Goal: Information Seeking & Learning: Learn about a topic

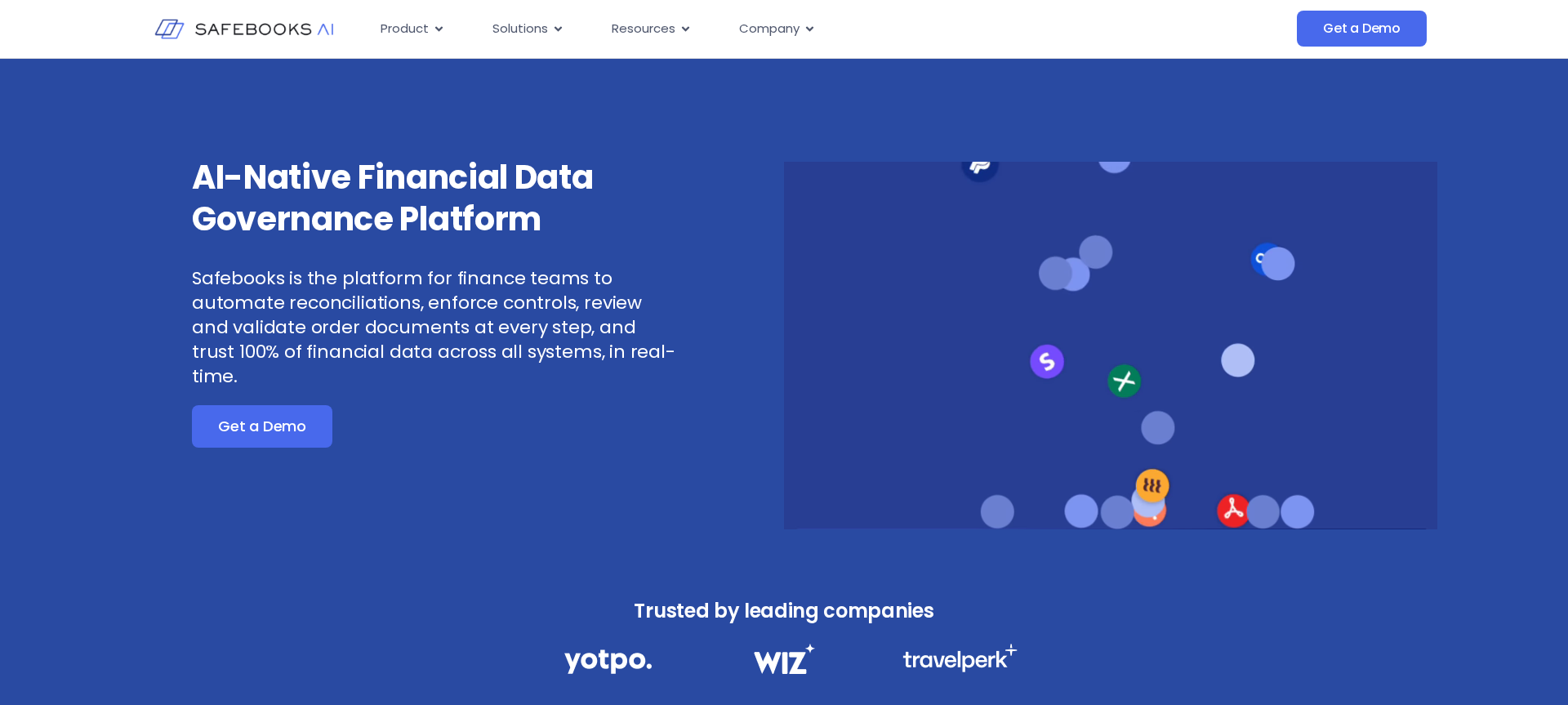
click at [749, 408] on div "AI-Native Financial Data Governance Platform Safebooks is the platform for fina…" at bounding box center [457, 343] width 653 height 373
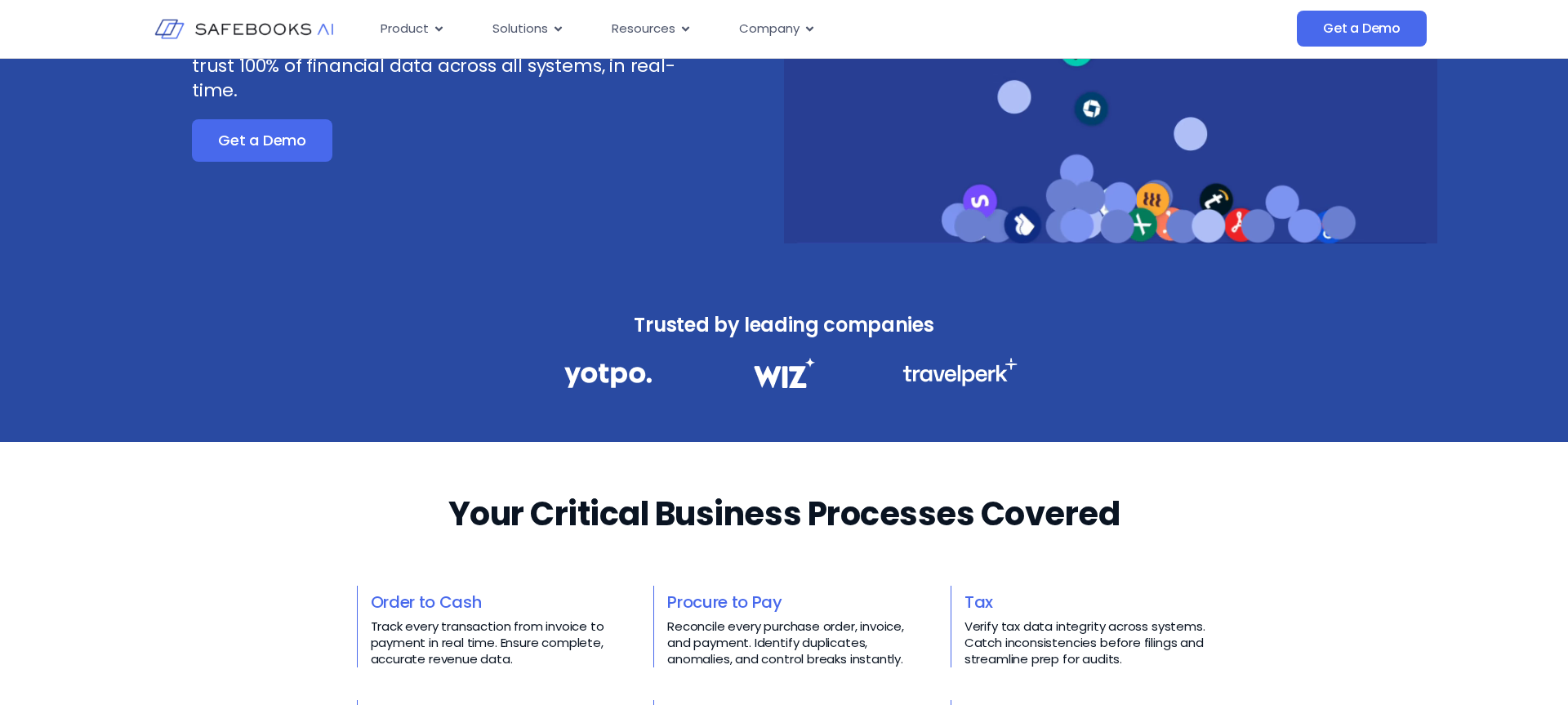
scroll to position [287, 0]
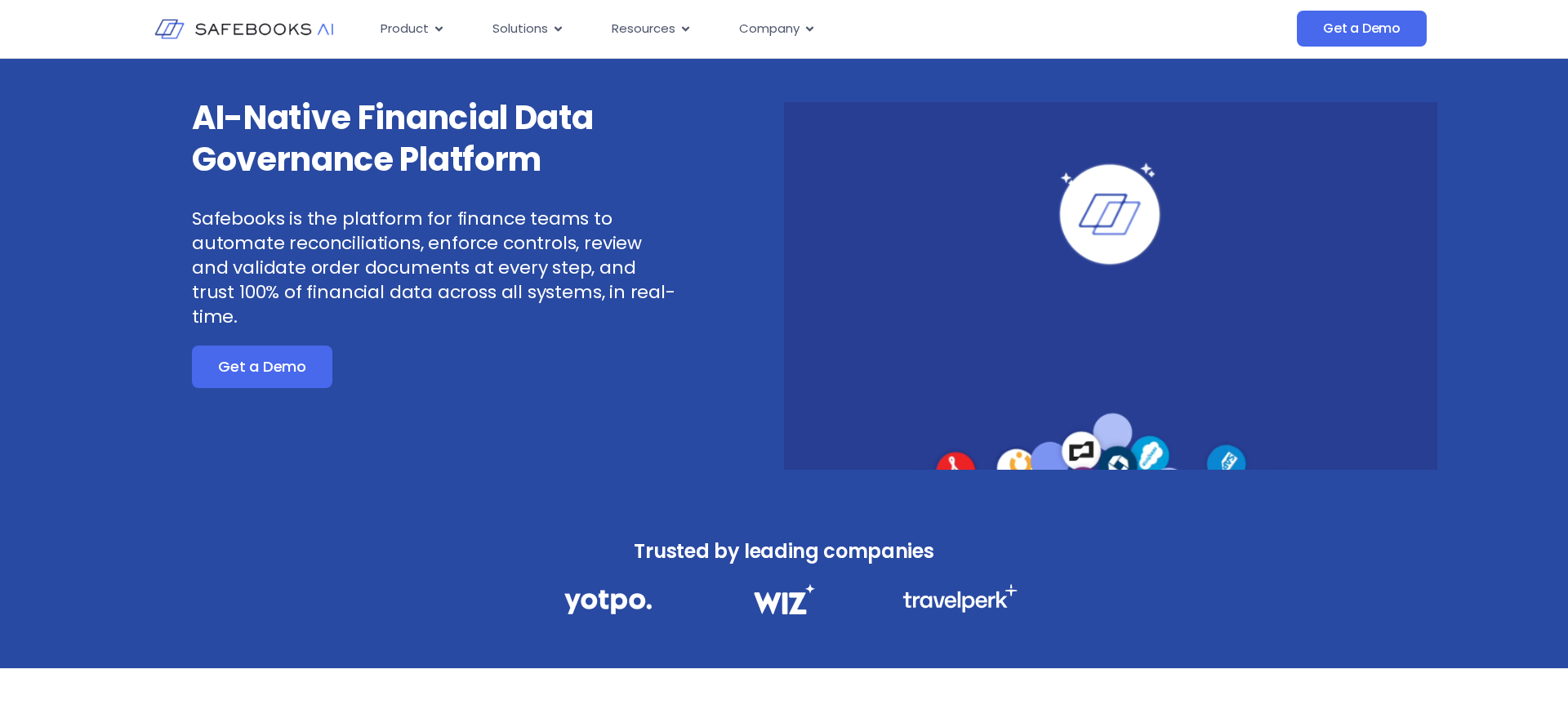
scroll to position [0, 0]
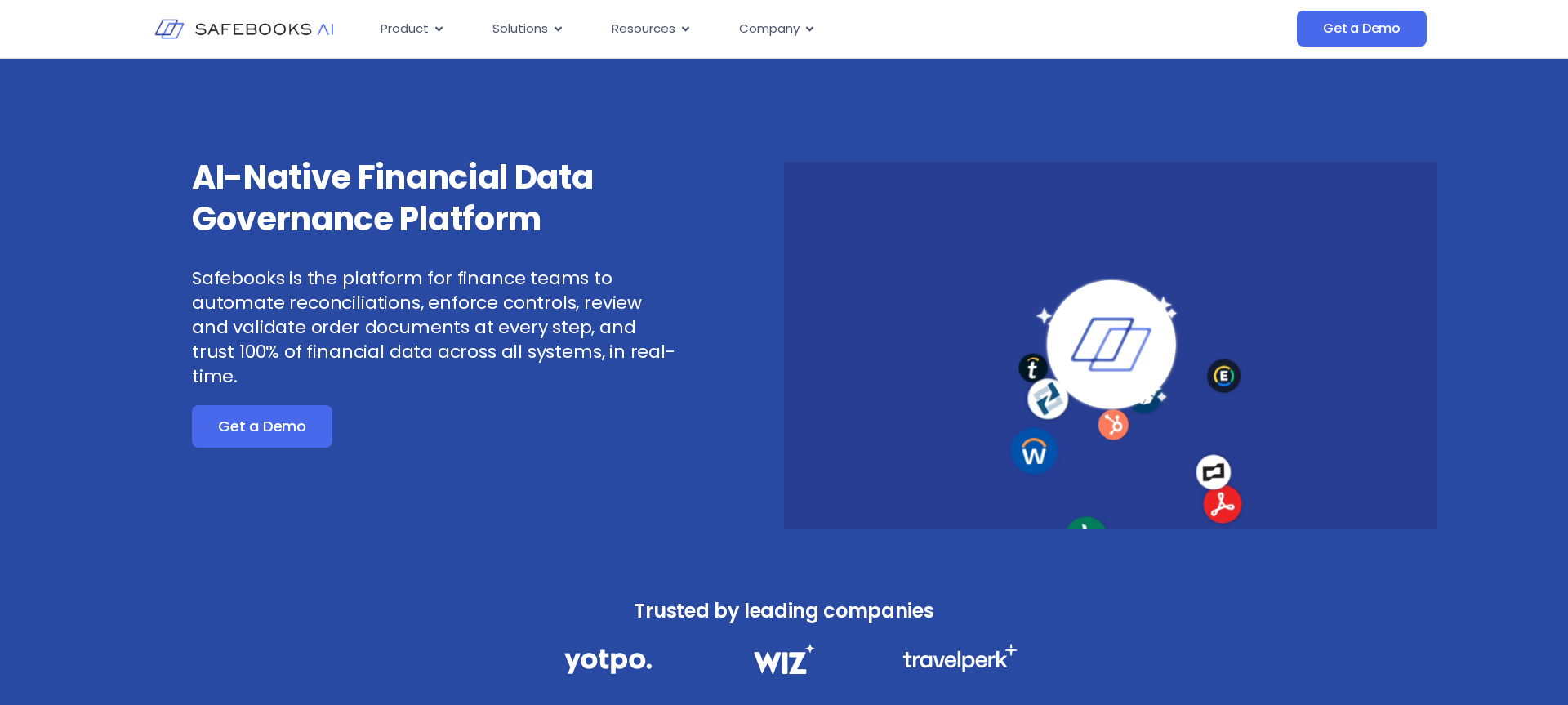
click at [774, 457] on div "AI-Native Financial Data Governance Platform Safebooks is the platform for fina…" at bounding box center [457, 343] width 653 height 373
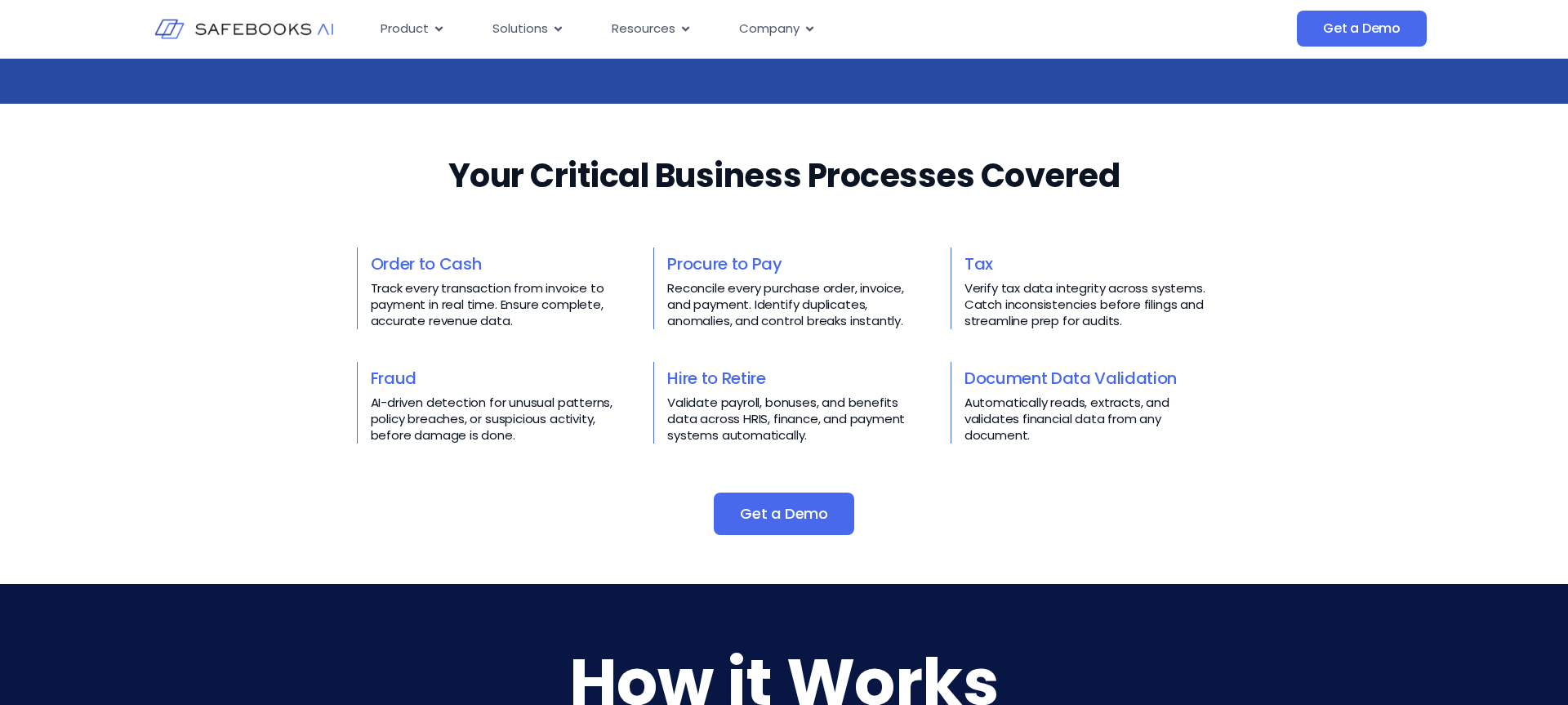
scroll to position [621, 0]
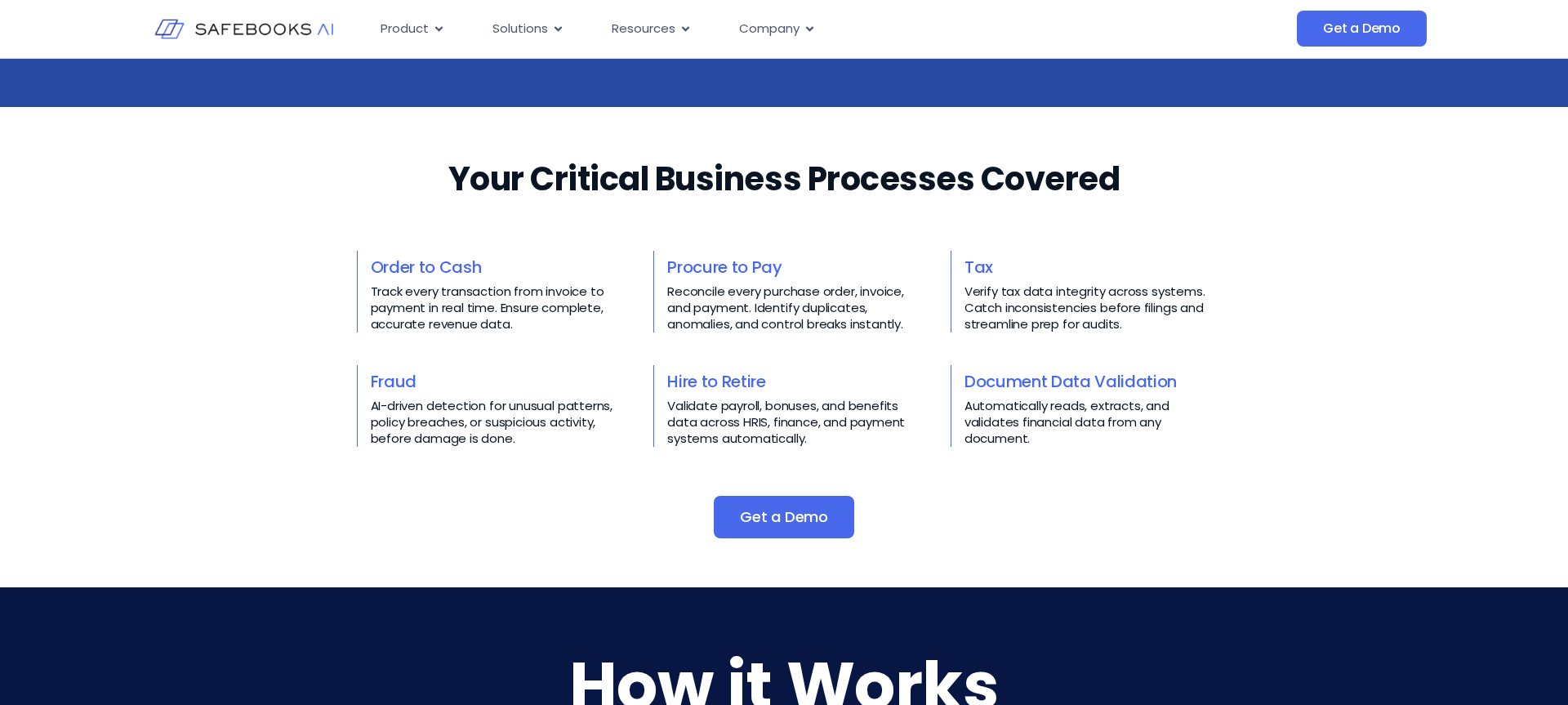
click at [756, 420] on p "Validate payroll, bonuses, and benefits data across HRIS, finance, and payment …" at bounding box center [791, 422] width 248 height 49
click at [465, 420] on p "AI-driven detection for unusual patterns, policy breaches, or suspicious activi…" at bounding box center [495, 422] width 248 height 49
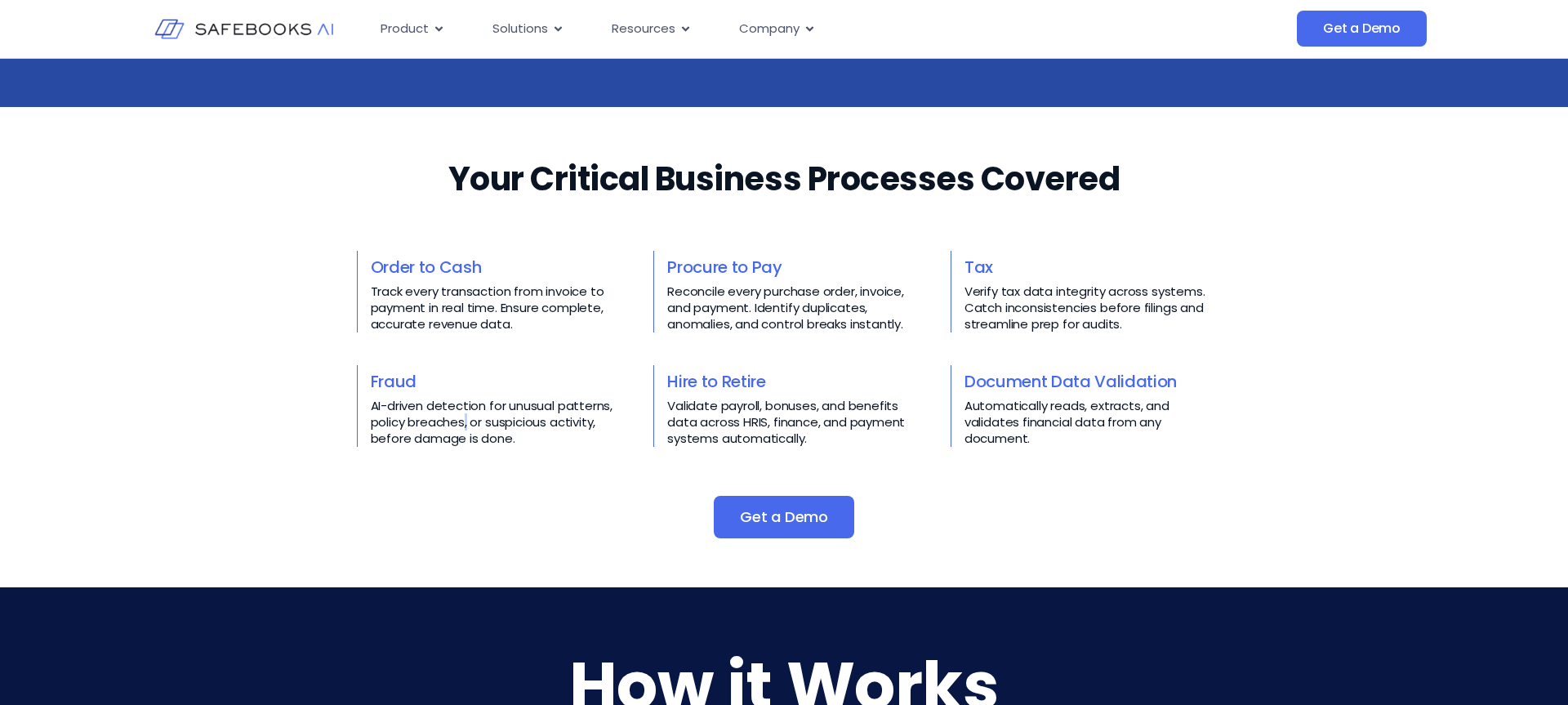
click at [465, 420] on p "AI-driven detection for unusual patterns, policy breaches, or suspicious activi…" at bounding box center [495, 422] width 248 height 49
click at [517, 471] on div "Your Critical Business Processes Covered​​ Order to Cash Track every transactio…" at bounding box center [784, 347] width 855 height 382
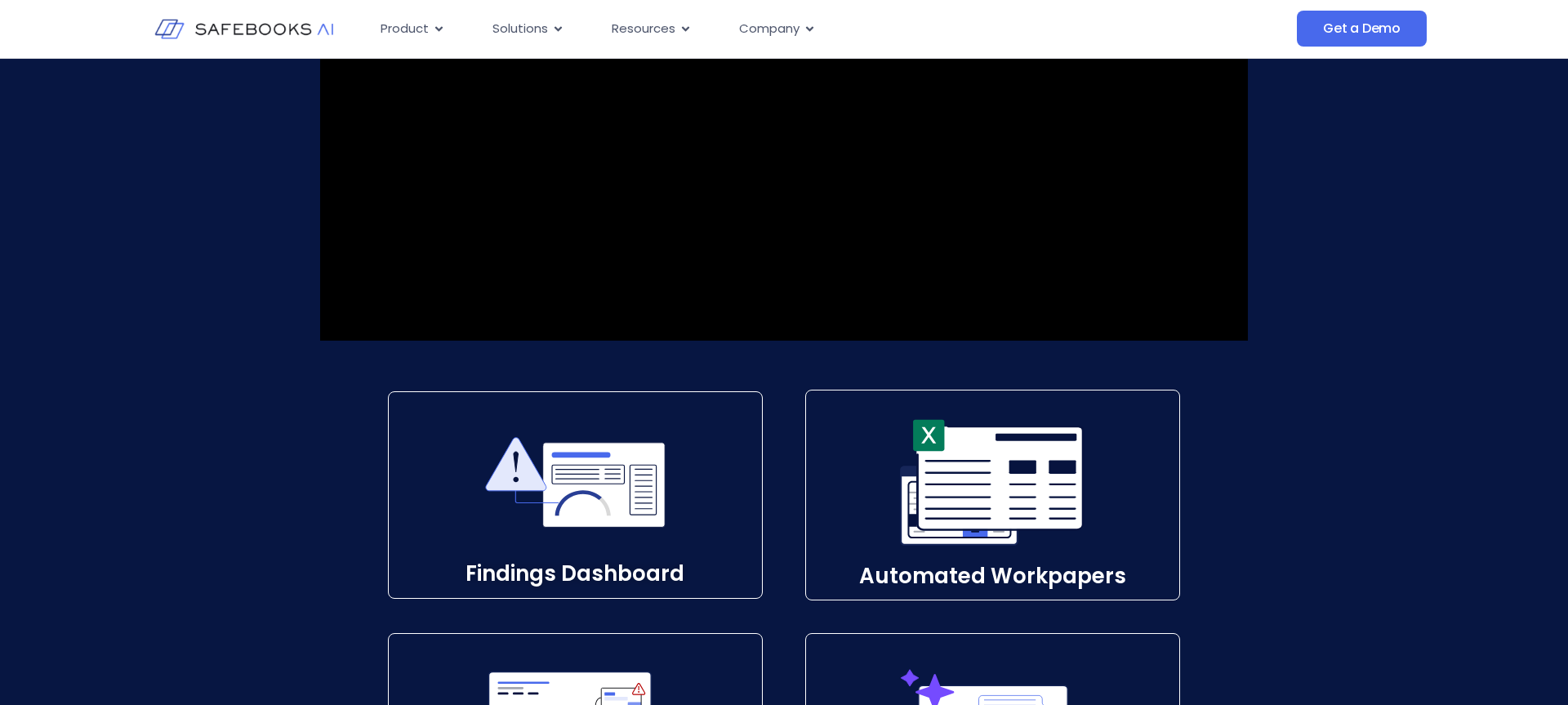
scroll to position [2100, 0]
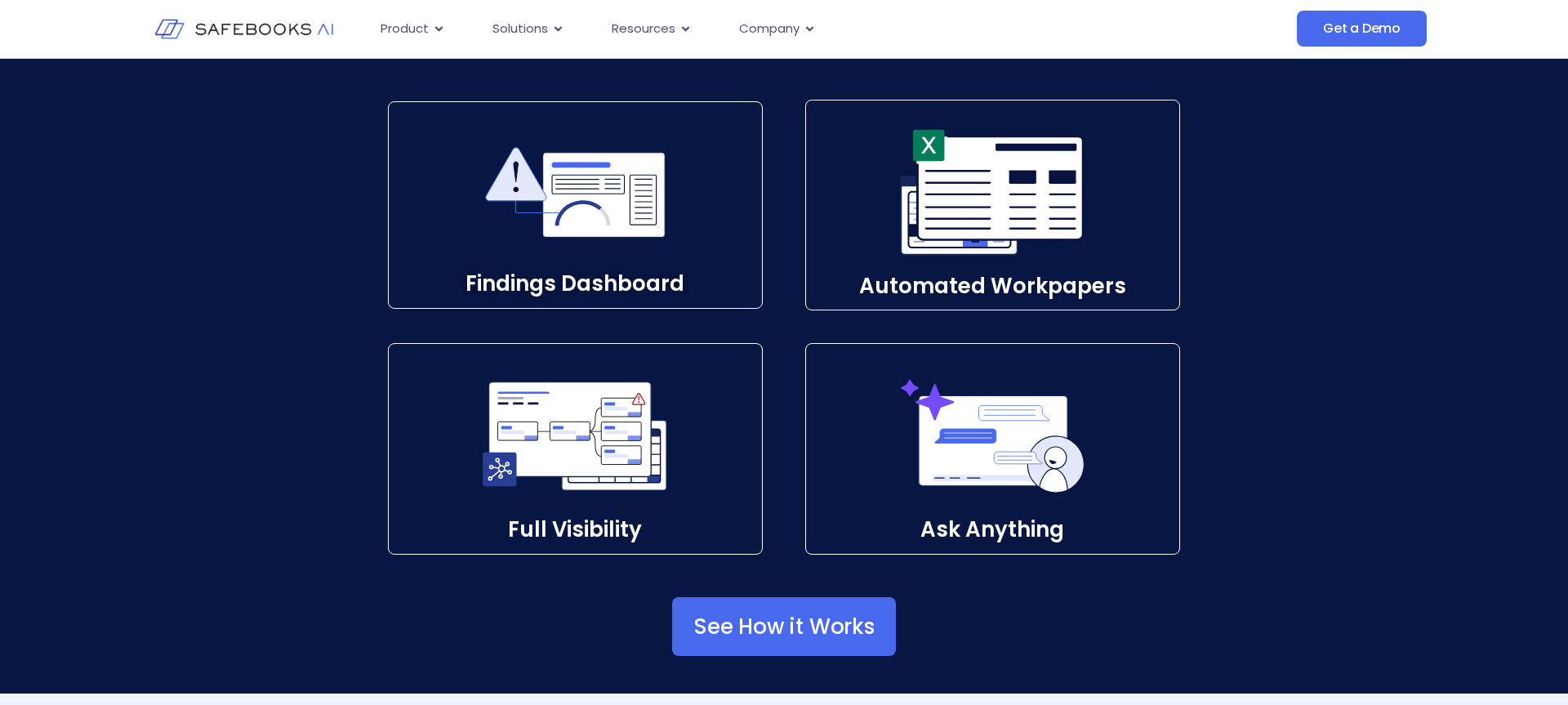
click at [785, 379] on div "Findings Dashboard​ Automated Workpapers​ Full Visibility​ Ask Anything​" at bounding box center [784, 326] width 835 height 455
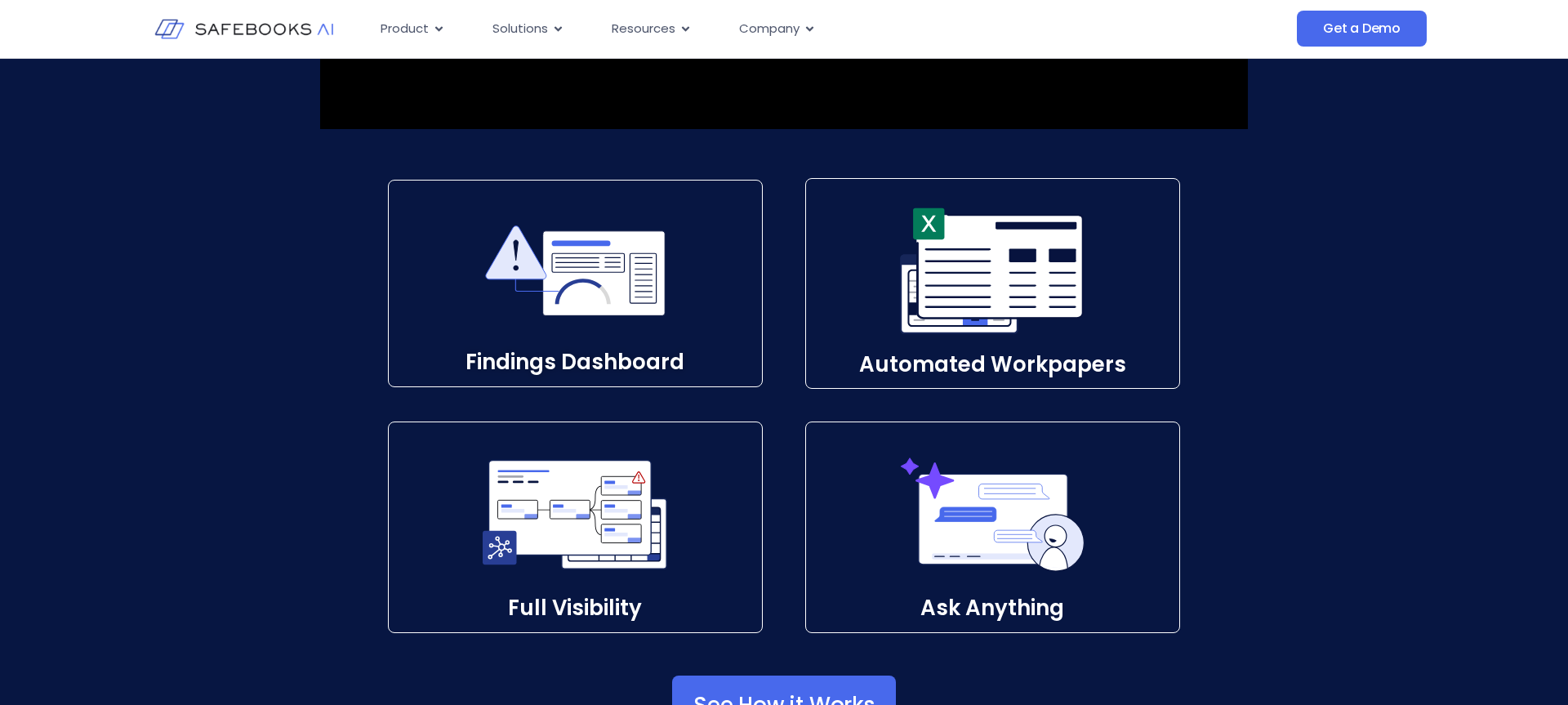
scroll to position [2307, 0]
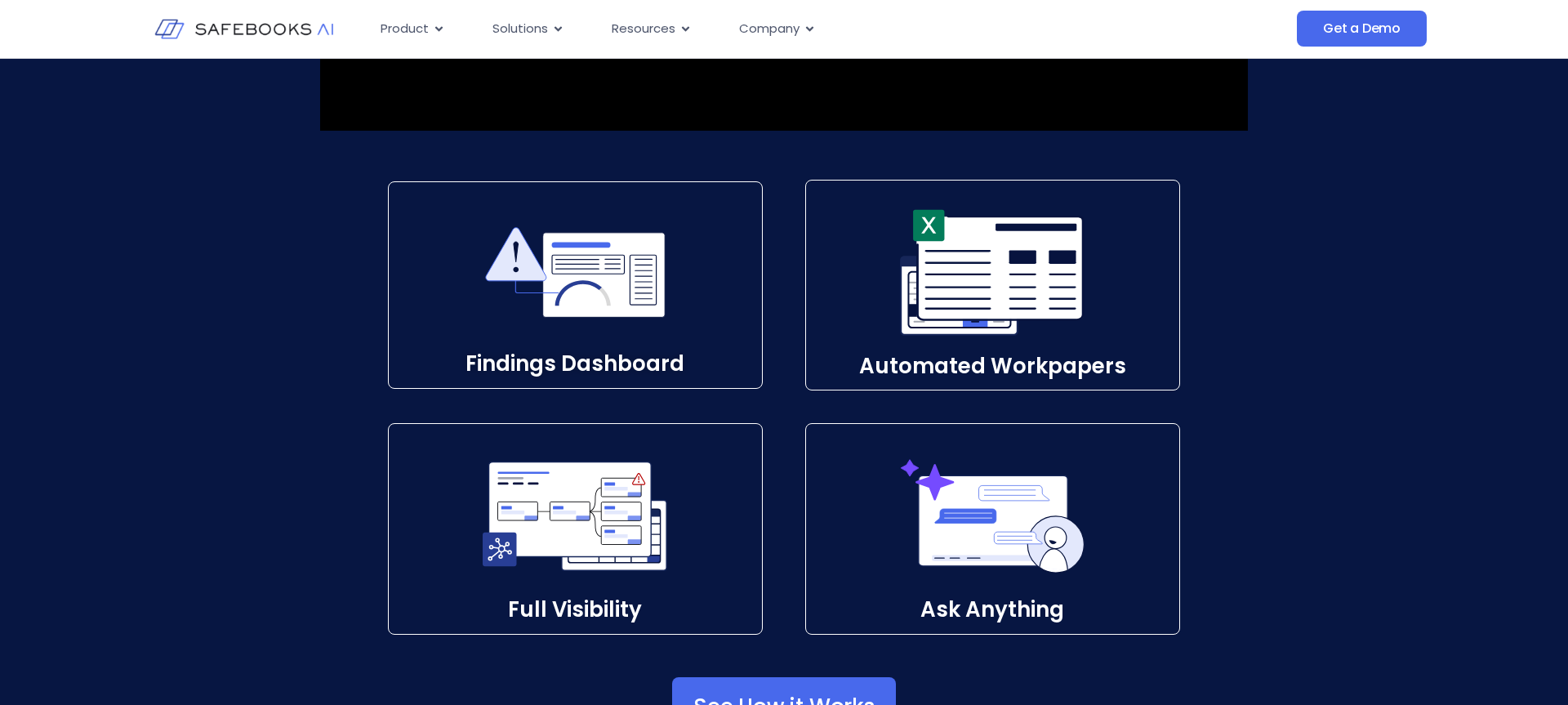
click at [785, 379] on div "Findings Dashboard​ Automated Workpapers​ Full Visibility​ Ask Anything​" at bounding box center [784, 406] width 835 height 455
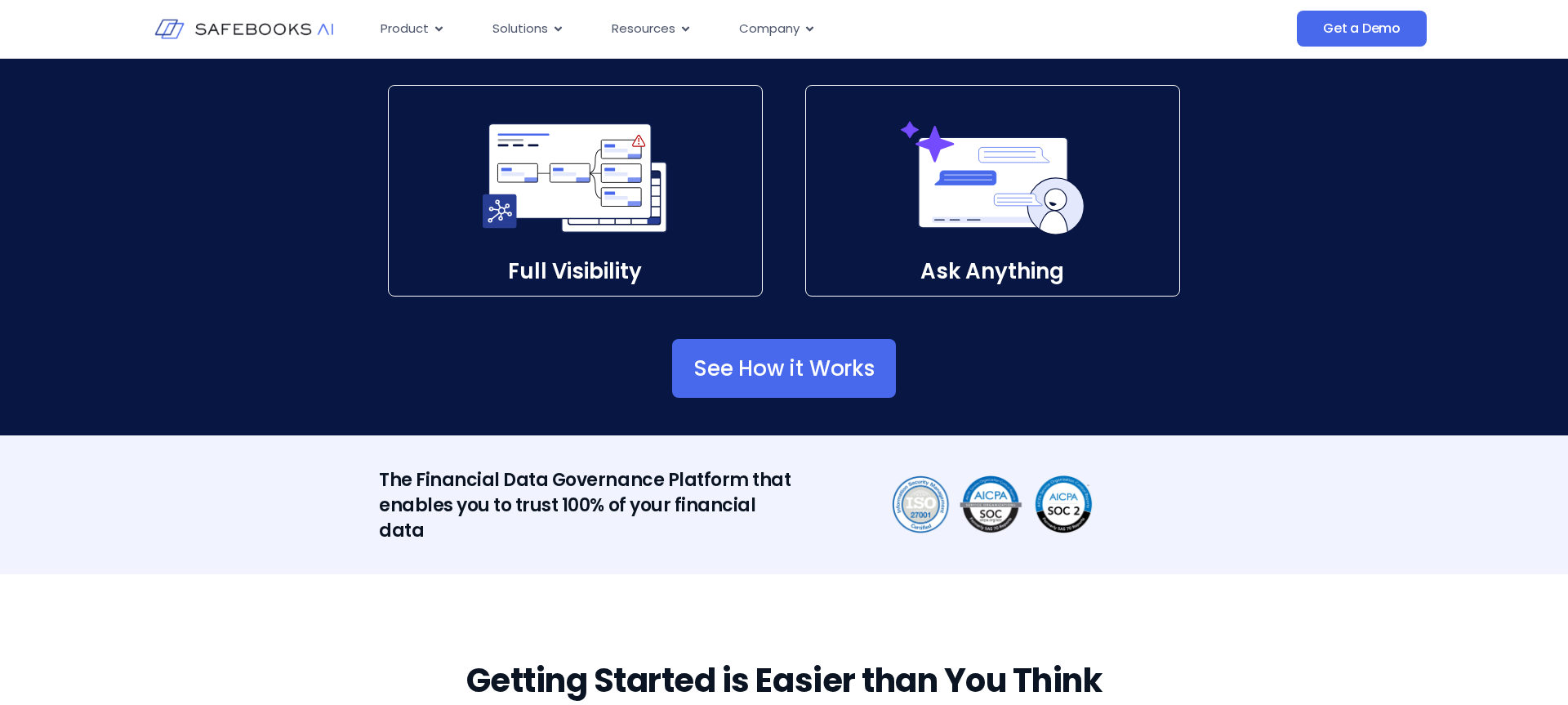
scroll to position [2657, 0]
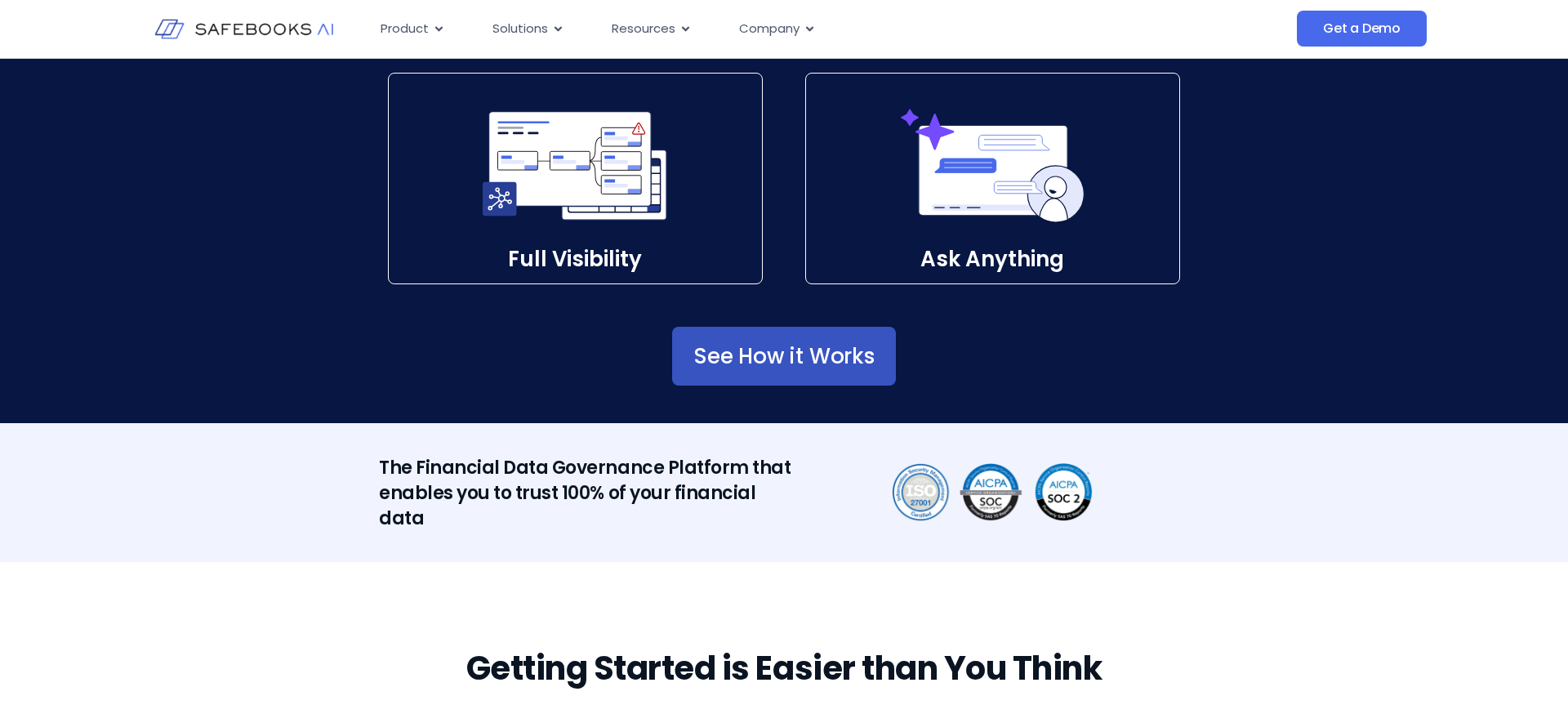
click at [784, 348] on span "See How it Works" at bounding box center [783, 356] width 181 height 17
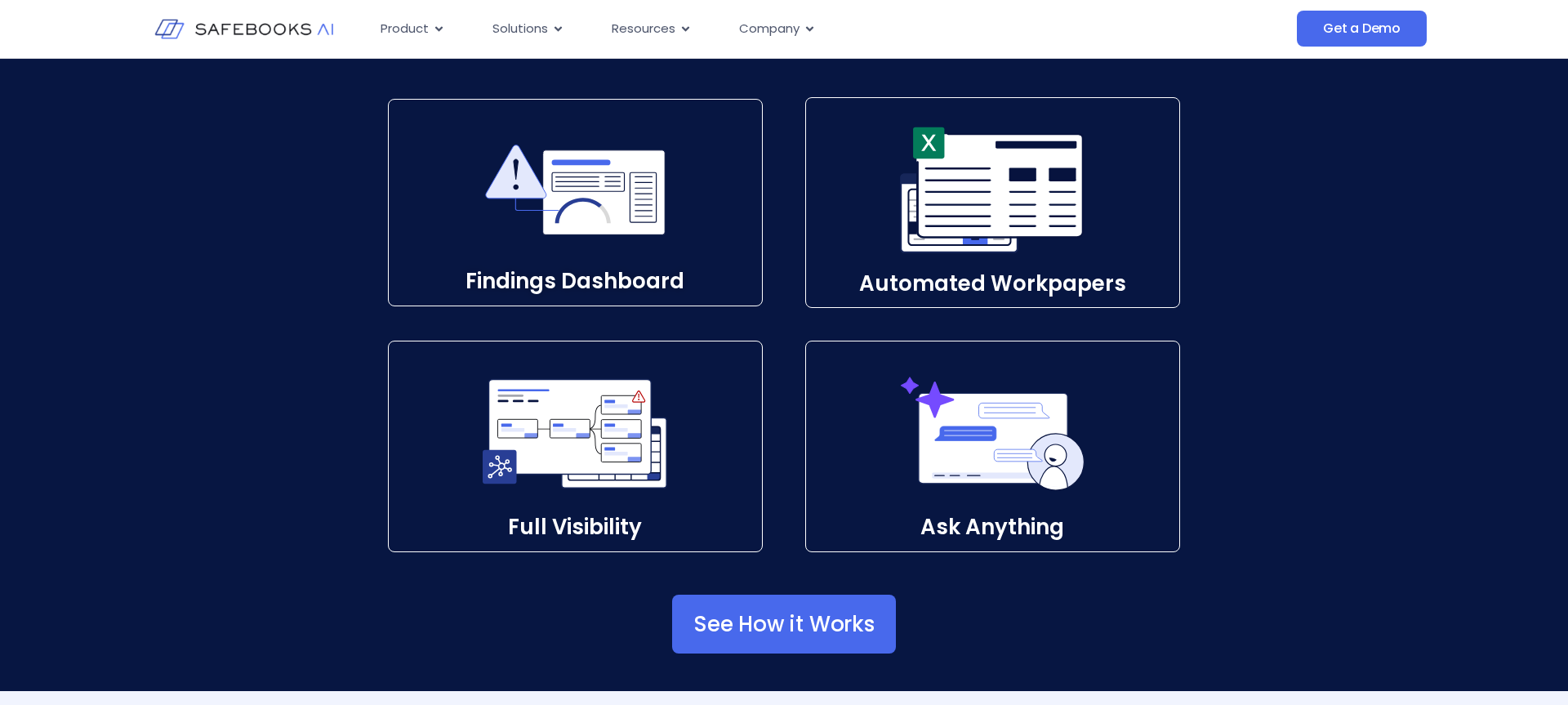
scroll to position [2389, 0]
click at [789, 323] on div "Findings Dashboard​ Automated Workpapers​ Full Visibility​ Ask Anything​" at bounding box center [784, 325] width 835 height 455
click at [780, 318] on div "Findings Dashboard​ Automated Workpapers​ Full Visibility​ Ask Anything​" at bounding box center [784, 325] width 835 height 455
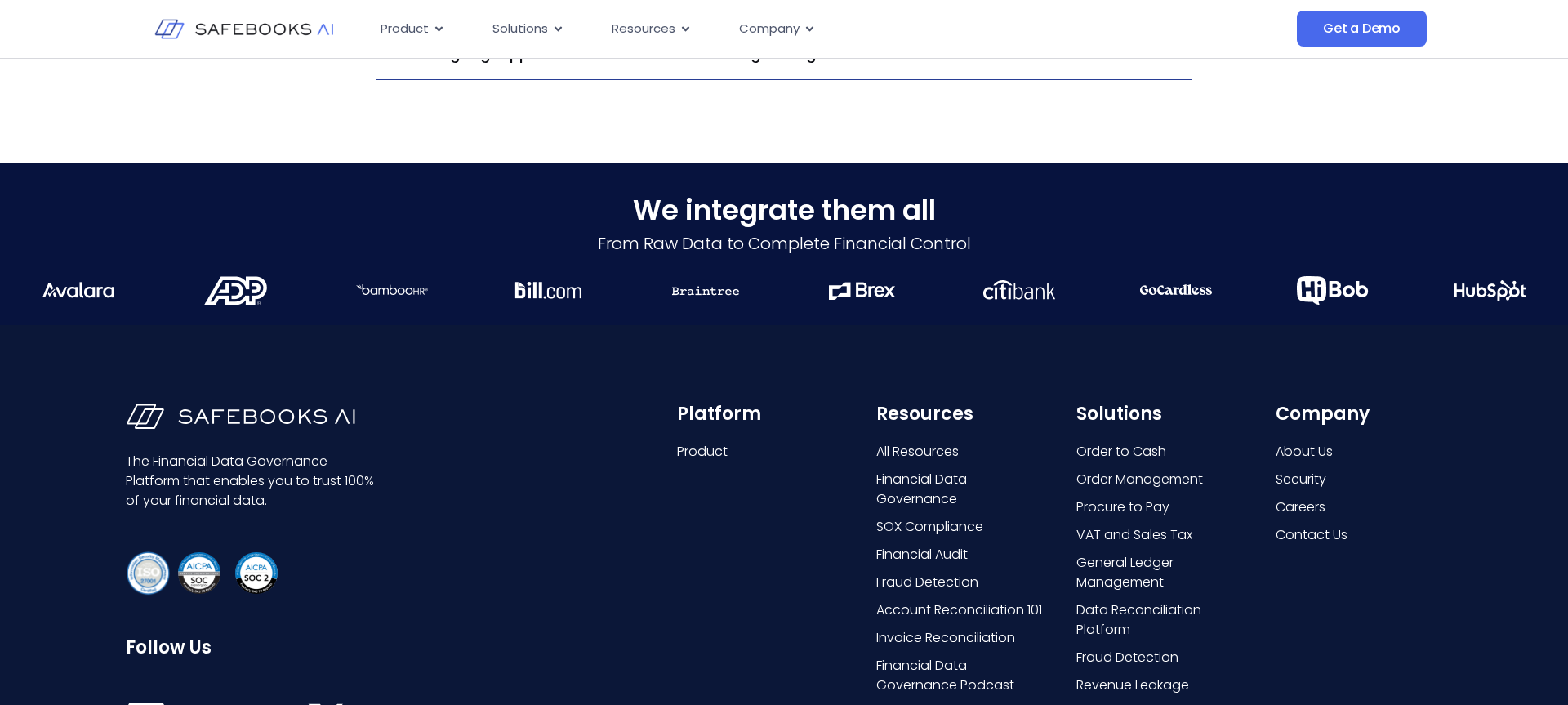
scroll to position [4020, 0]
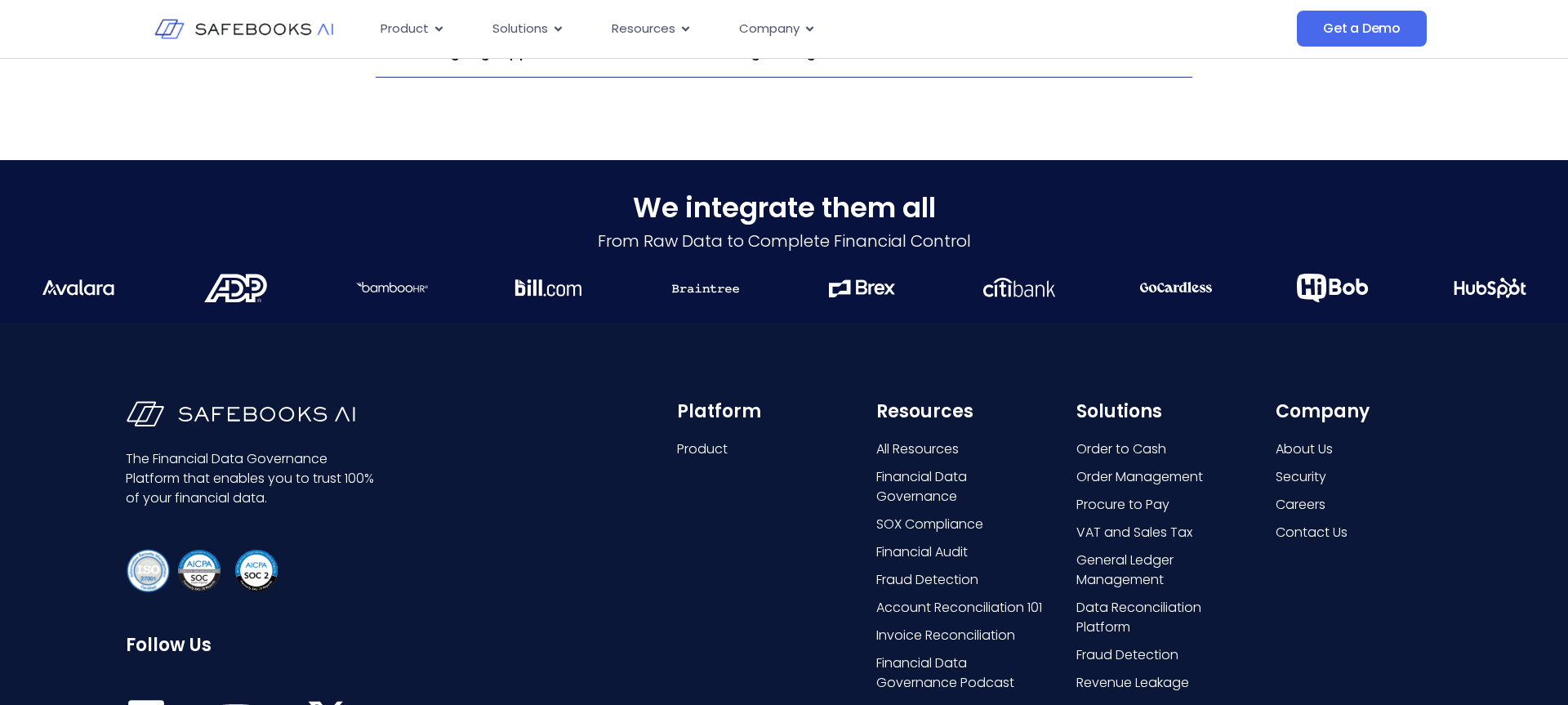
click at [783, 348] on div "The Financial Data Governance Platform that enables you to trust 100% of your f…" at bounding box center [784, 602] width 1568 height 560
click at [765, 370] on div "The Financial Data Governance Platform that enables you to trust 100% of your f…" at bounding box center [784, 602] width 1568 height 560
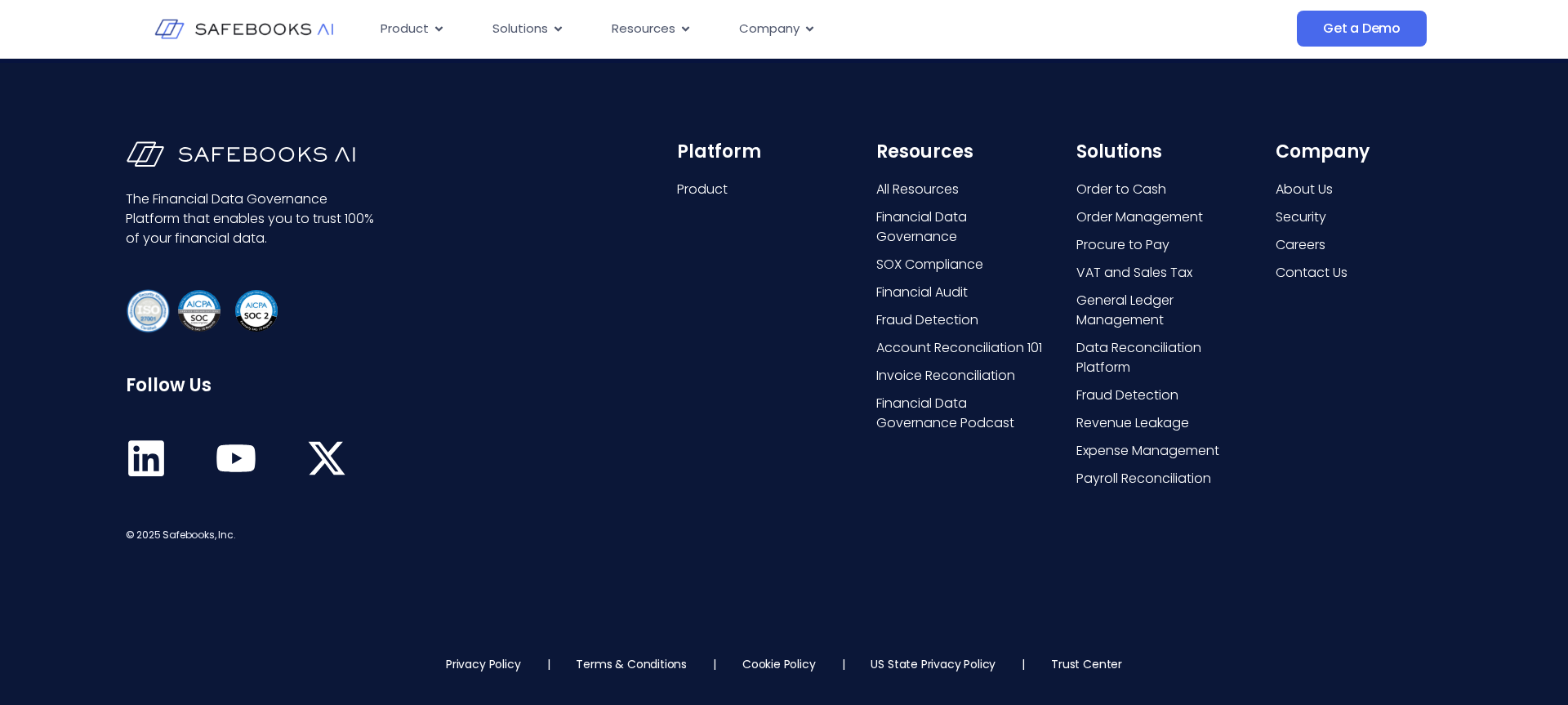
click at [759, 537] on div "Platform Product" at bounding box center [761, 342] width 167 height 403
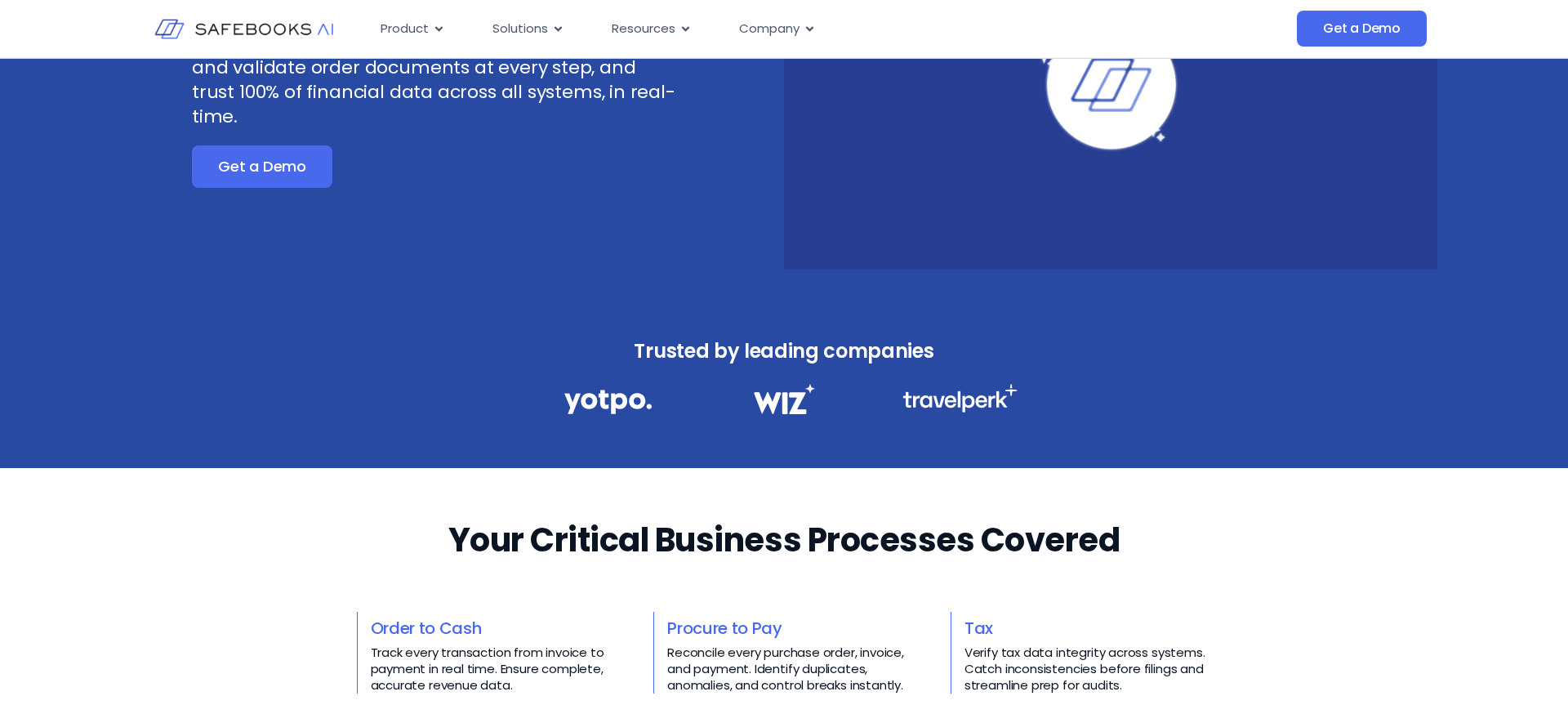
scroll to position [0, 0]
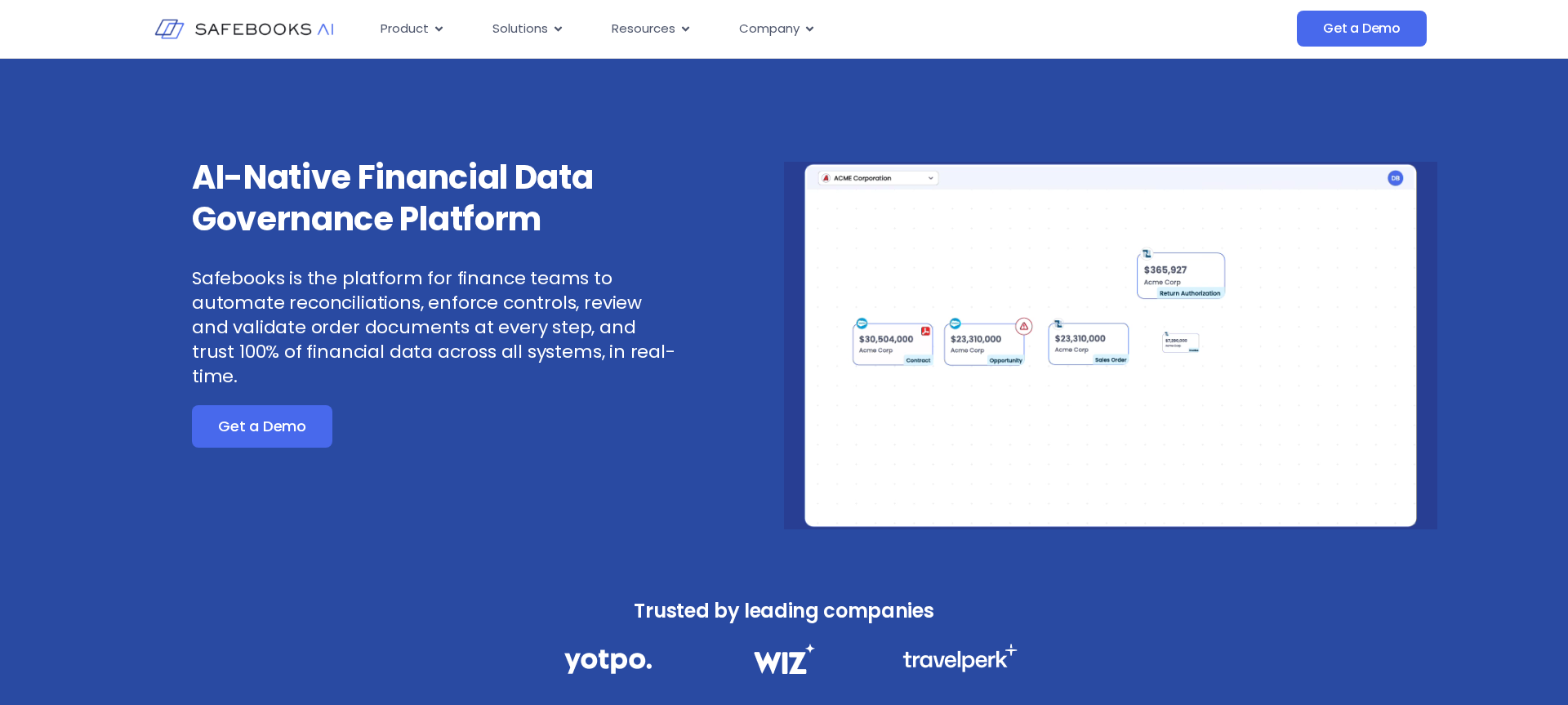
click at [784, 392] on video at bounding box center [1110, 345] width 653 height 368
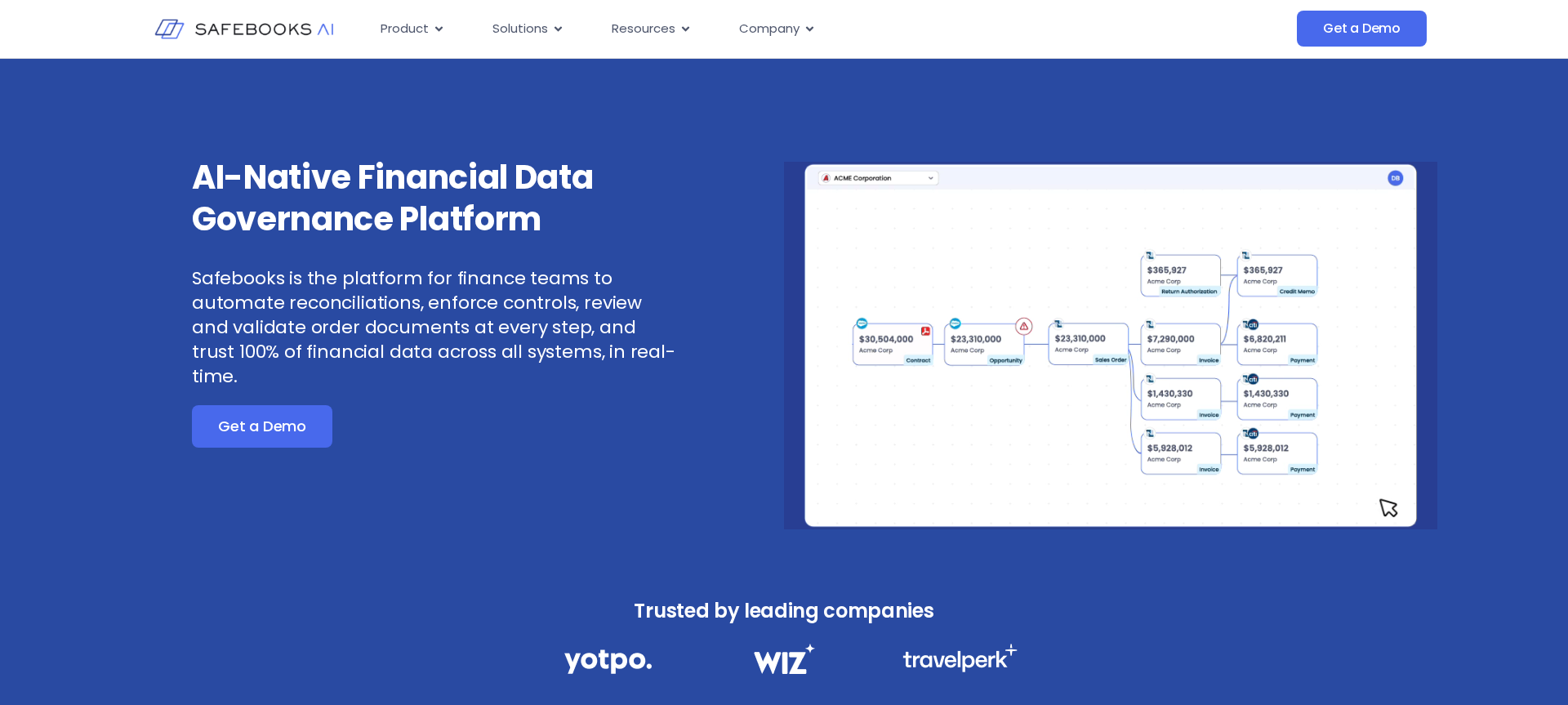
click at [816, 456] on video at bounding box center [1110, 345] width 653 height 368
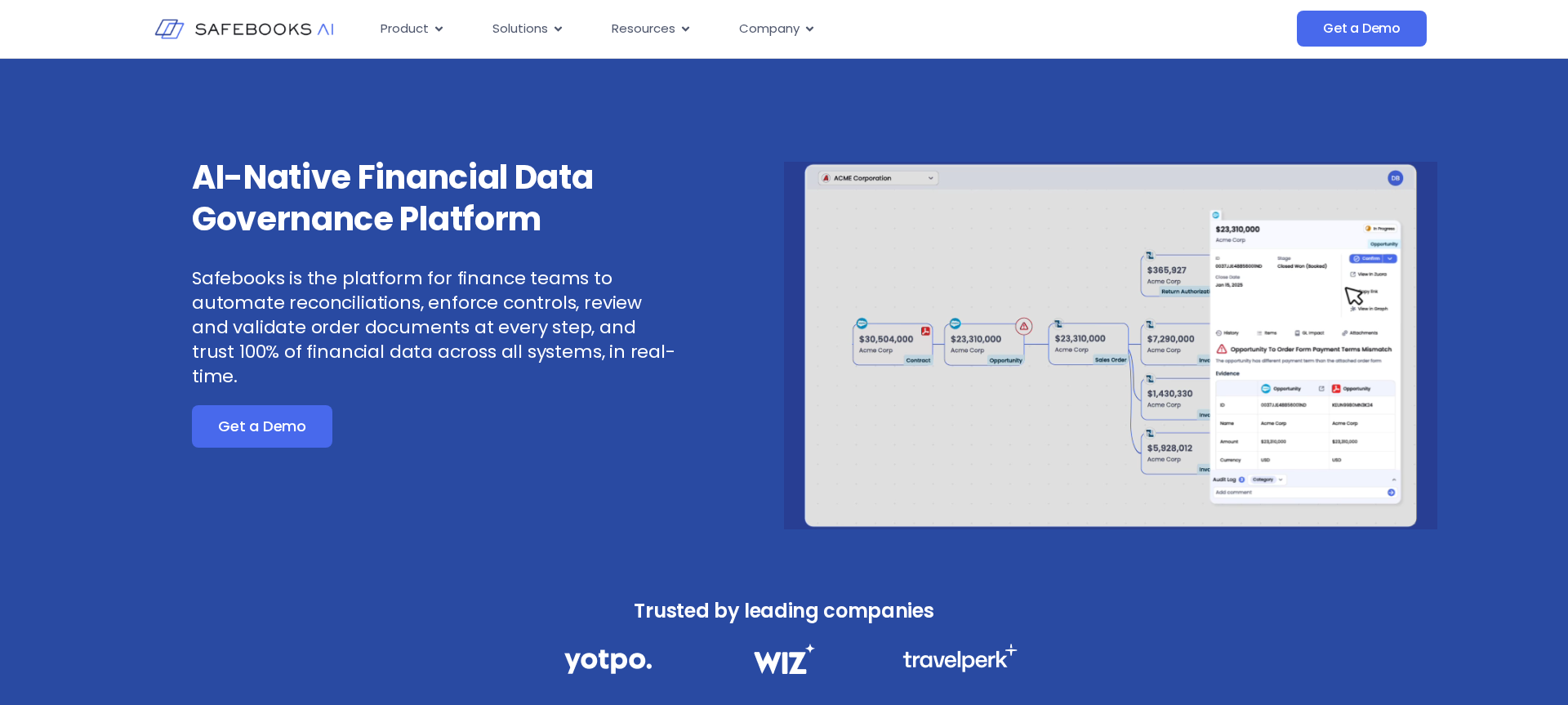
click at [816, 456] on video at bounding box center [1110, 345] width 653 height 368
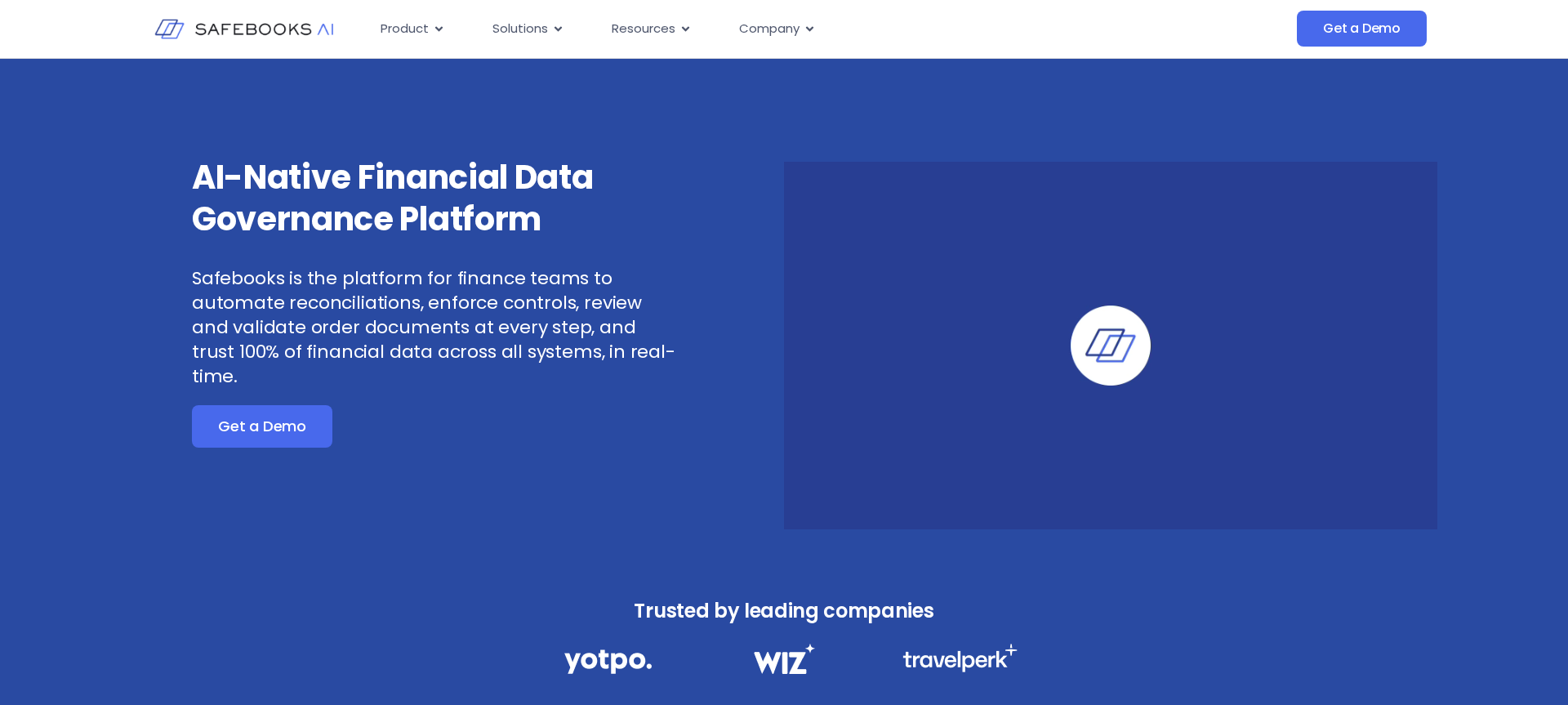
click at [995, 443] on video at bounding box center [1110, 345] width 653 height 368
click at [967, 427] on video at bounding box center [1110, 345] width 653 height 368
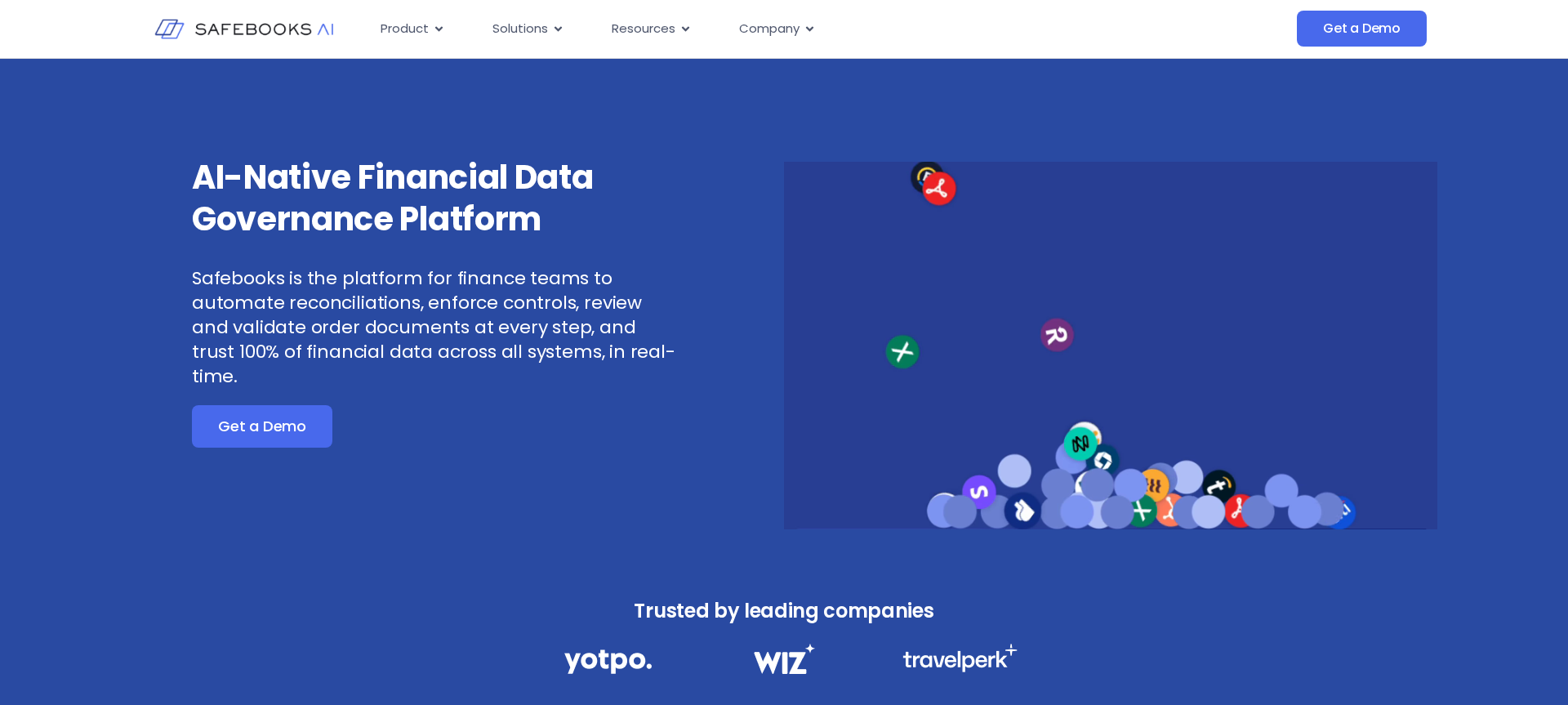
click at [780, 466] on div "AI-Native Financial Data Governance Platform Safebooks is the platform for fina…" at bounding box center [457, 343] width 653 height 373
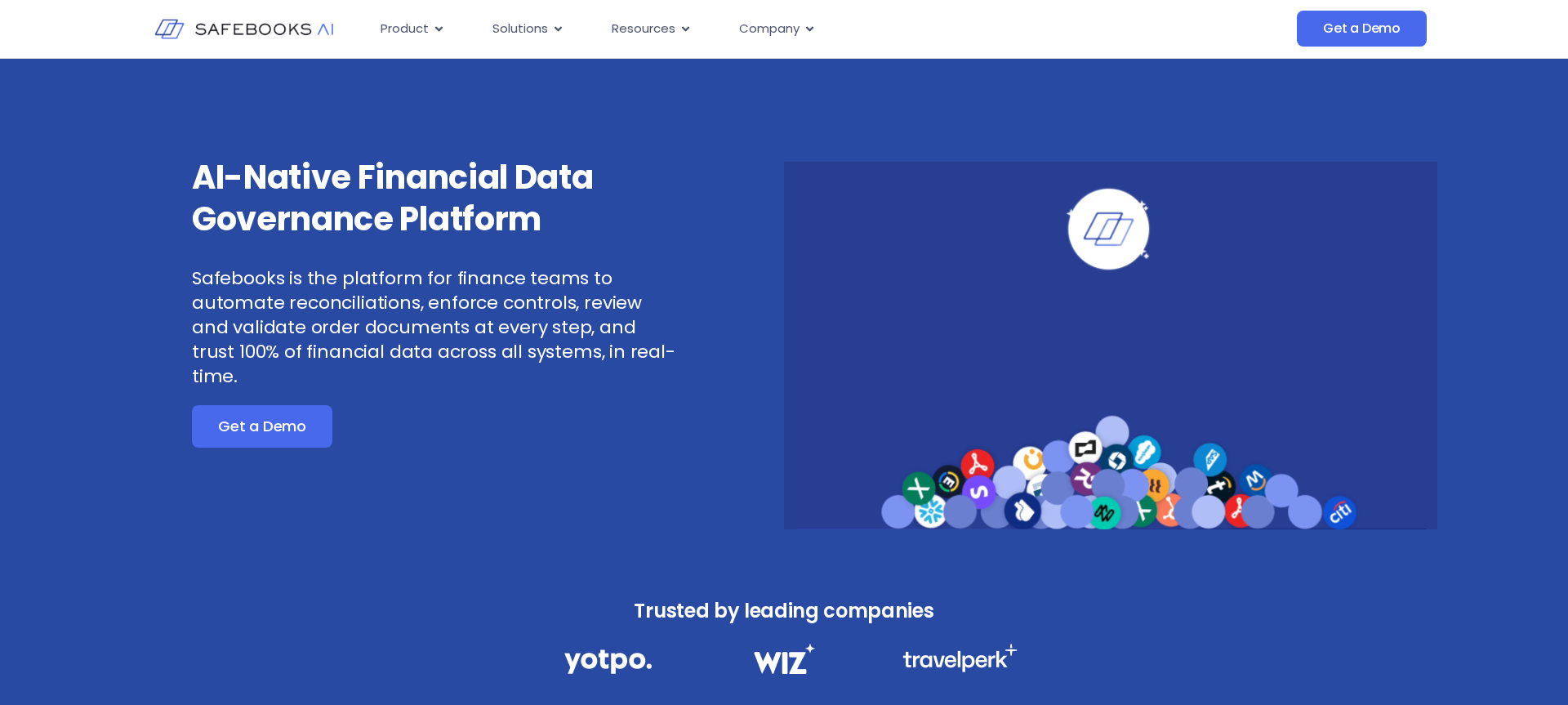
click at [784, 442] on video at bounding box center [1110, 345] width 653 height 368
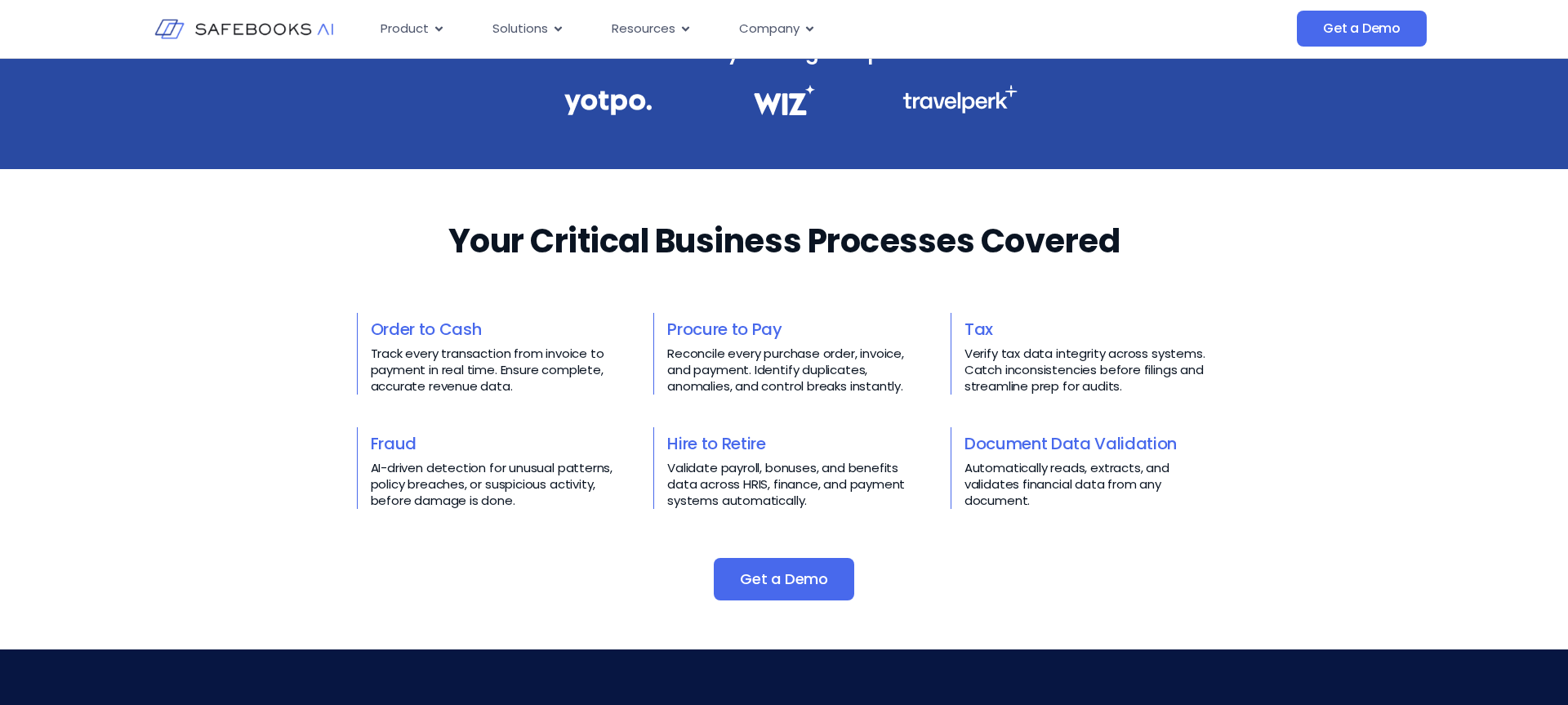
scroll to position [561, 0]
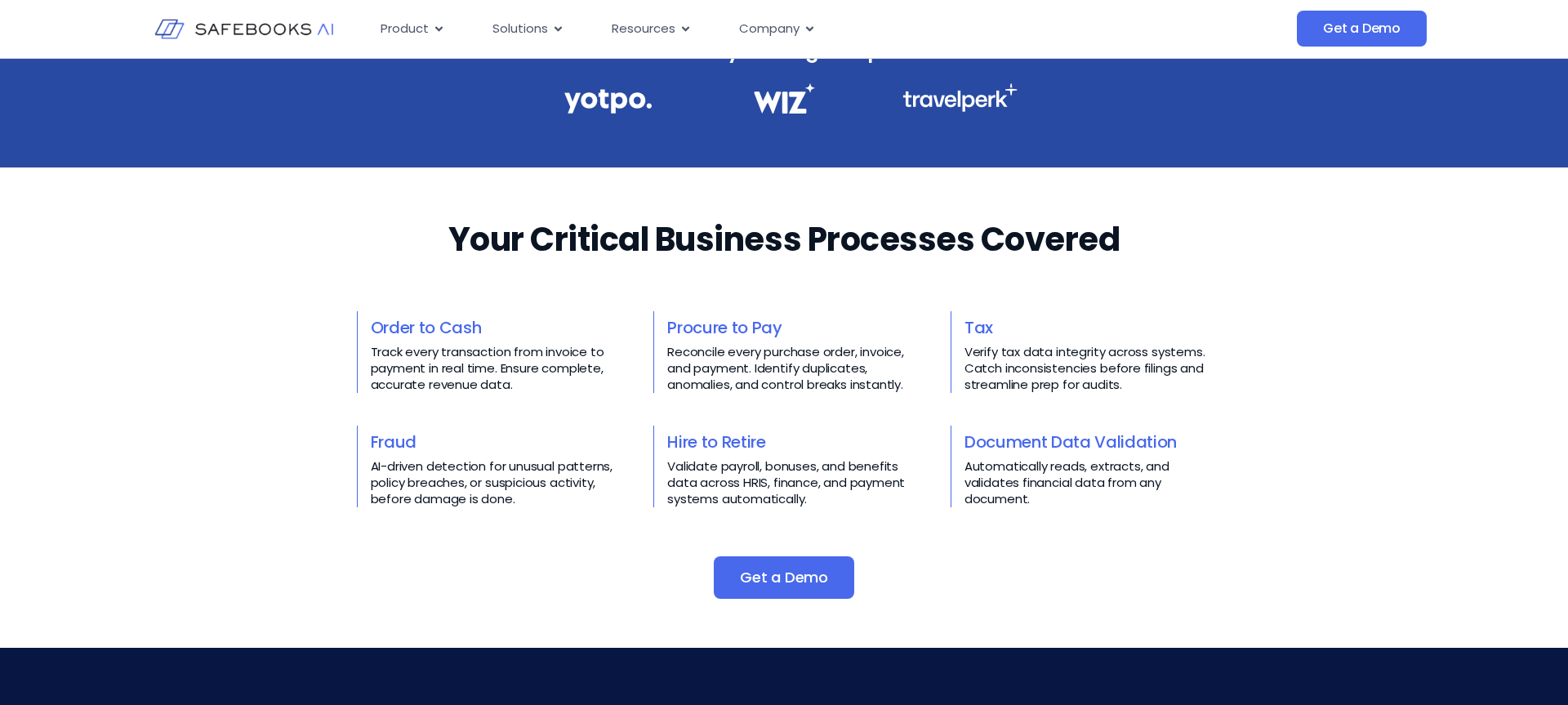
click at [783, 297] on div "Your Critical Business Processes Covered​​ Order to Cash Track every transactio…" at bounding box center [784, 408] width 855 height 382
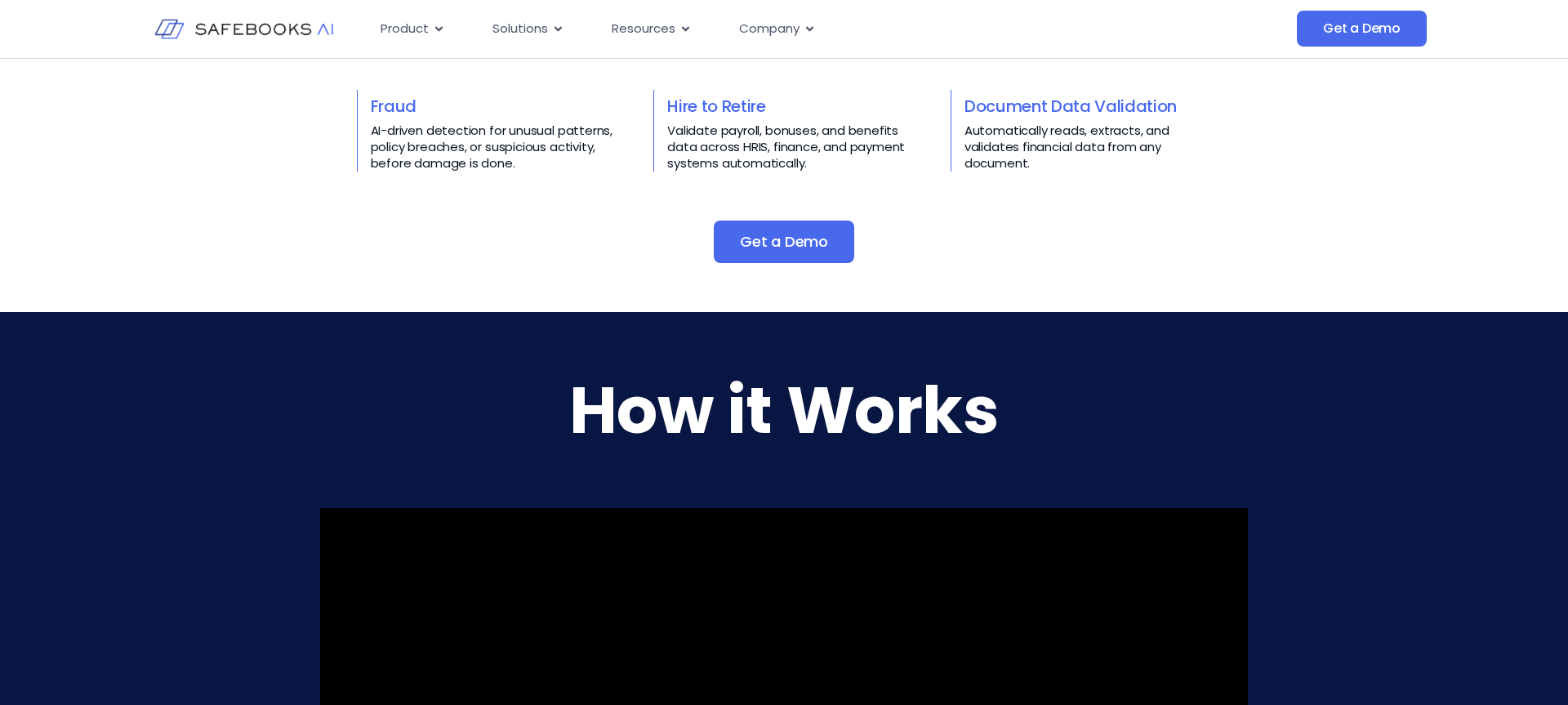
scroll to position [898, 0]
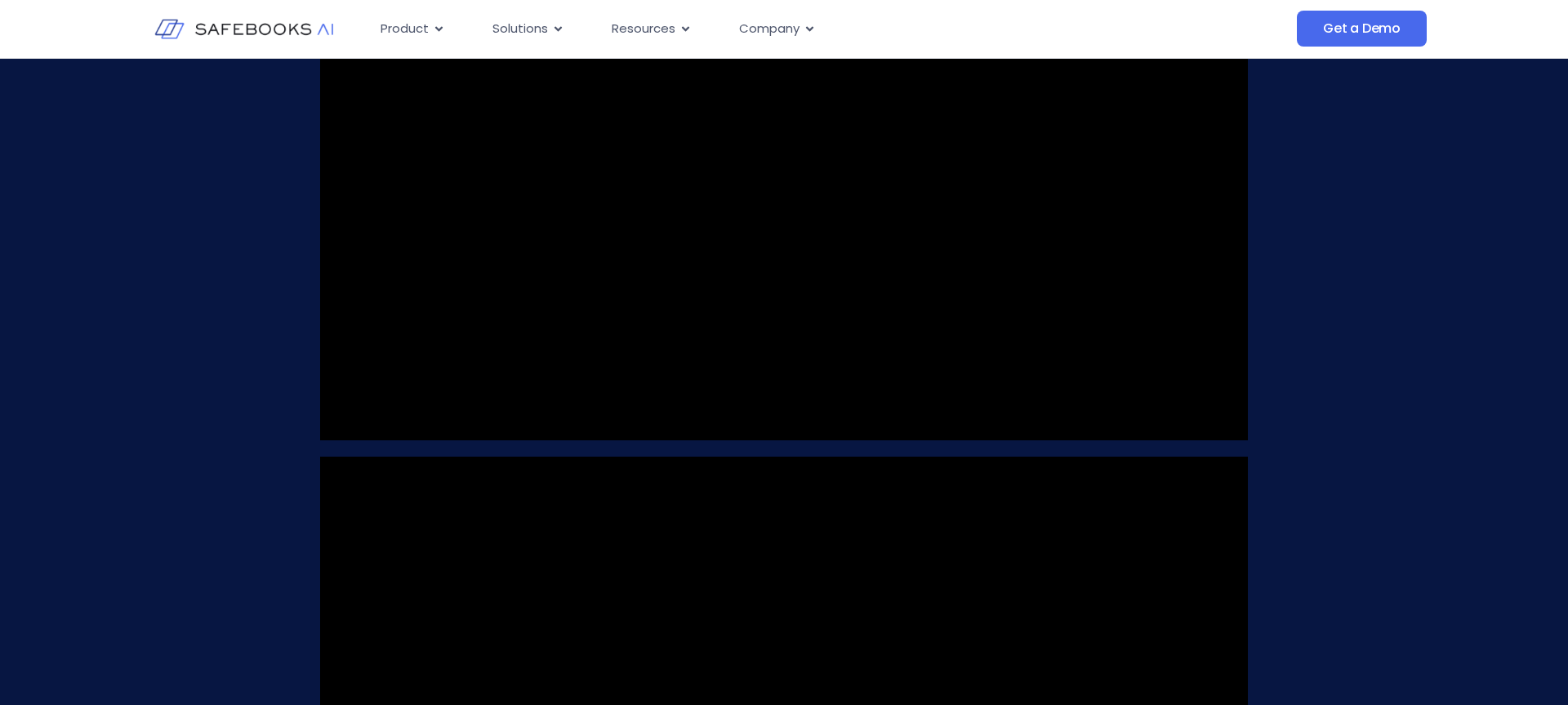
scroll to position [1271, 0]
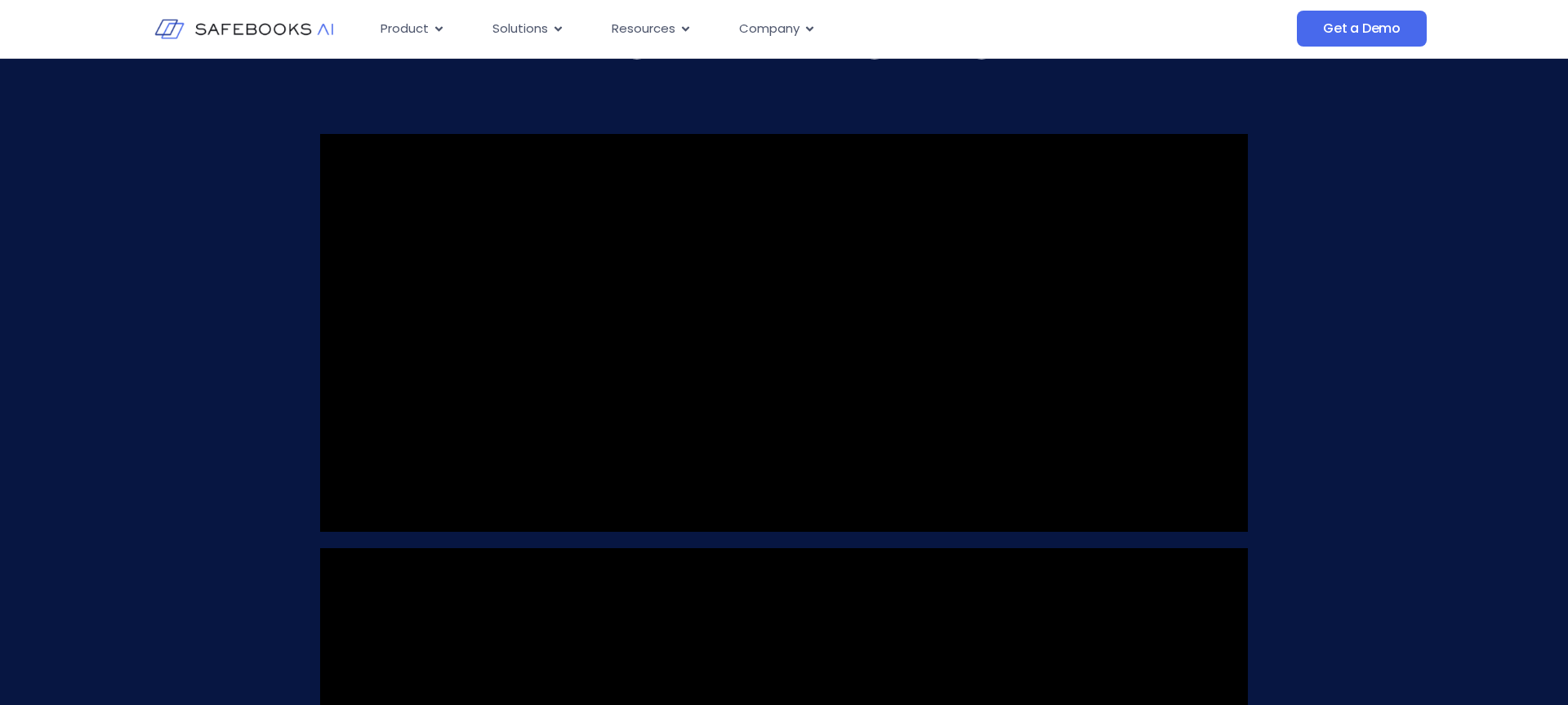
click at [775, 511] on video at bounding box center [784, 333] width 928 height 398
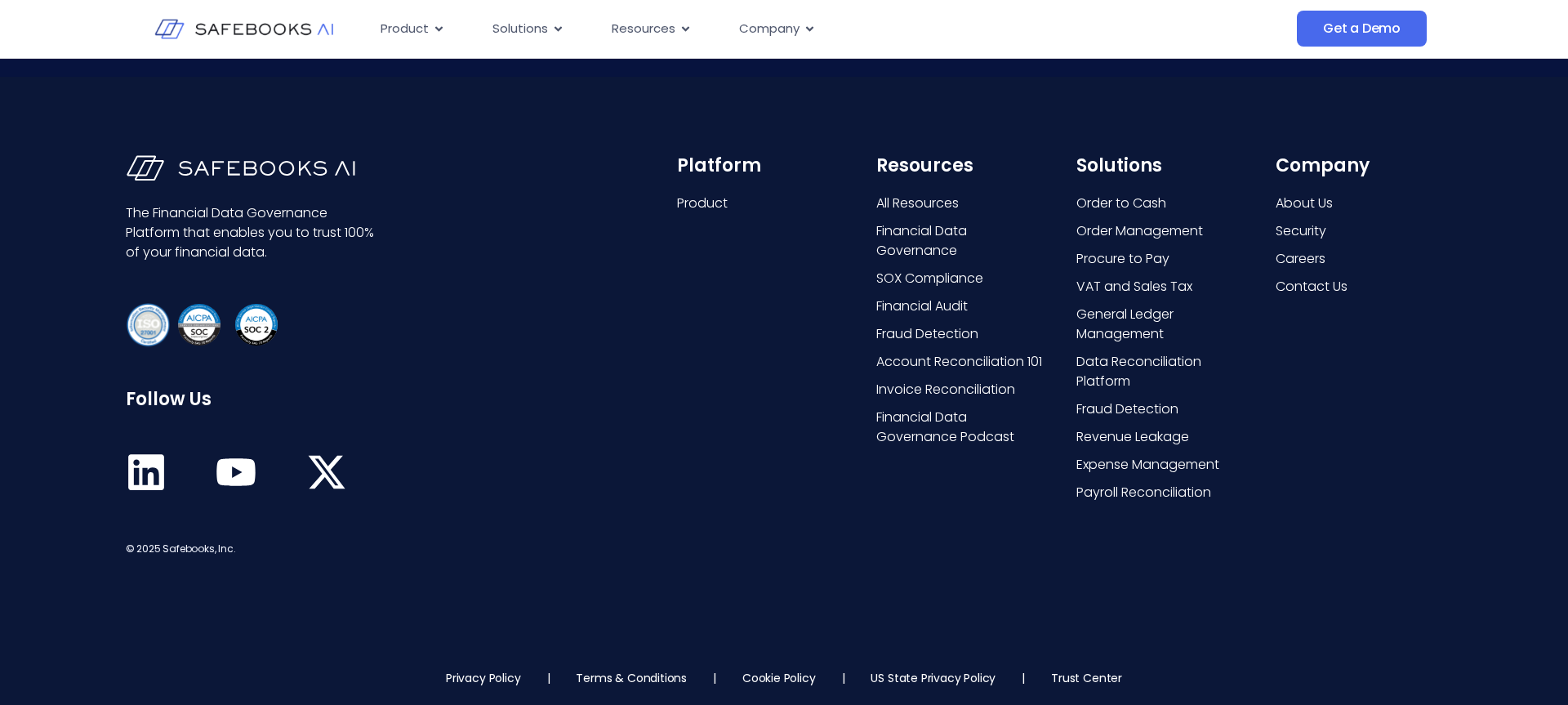
click at [775, 511] on div "Platform Product" at bounding box center [761, 356] width 167 height 403
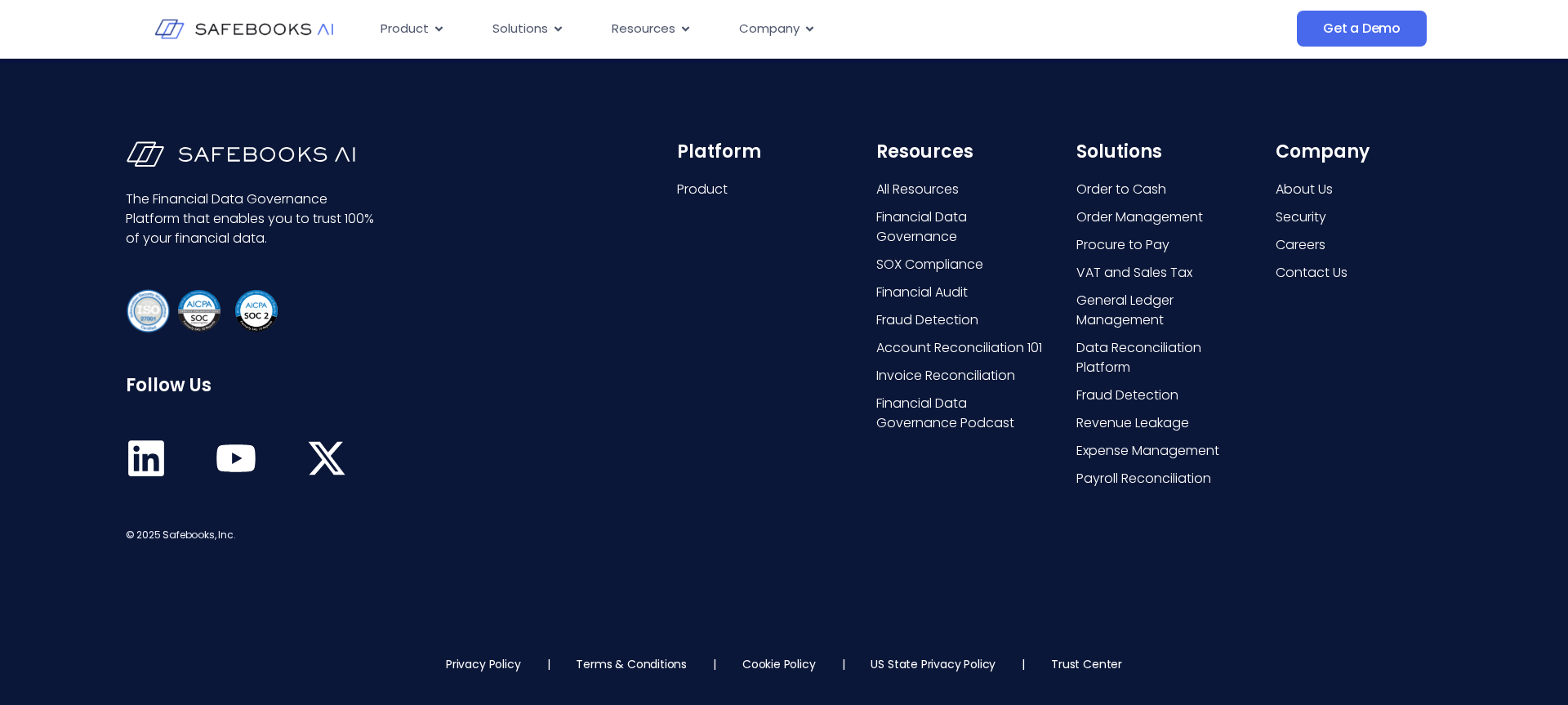
scroll to position [4258, 0]
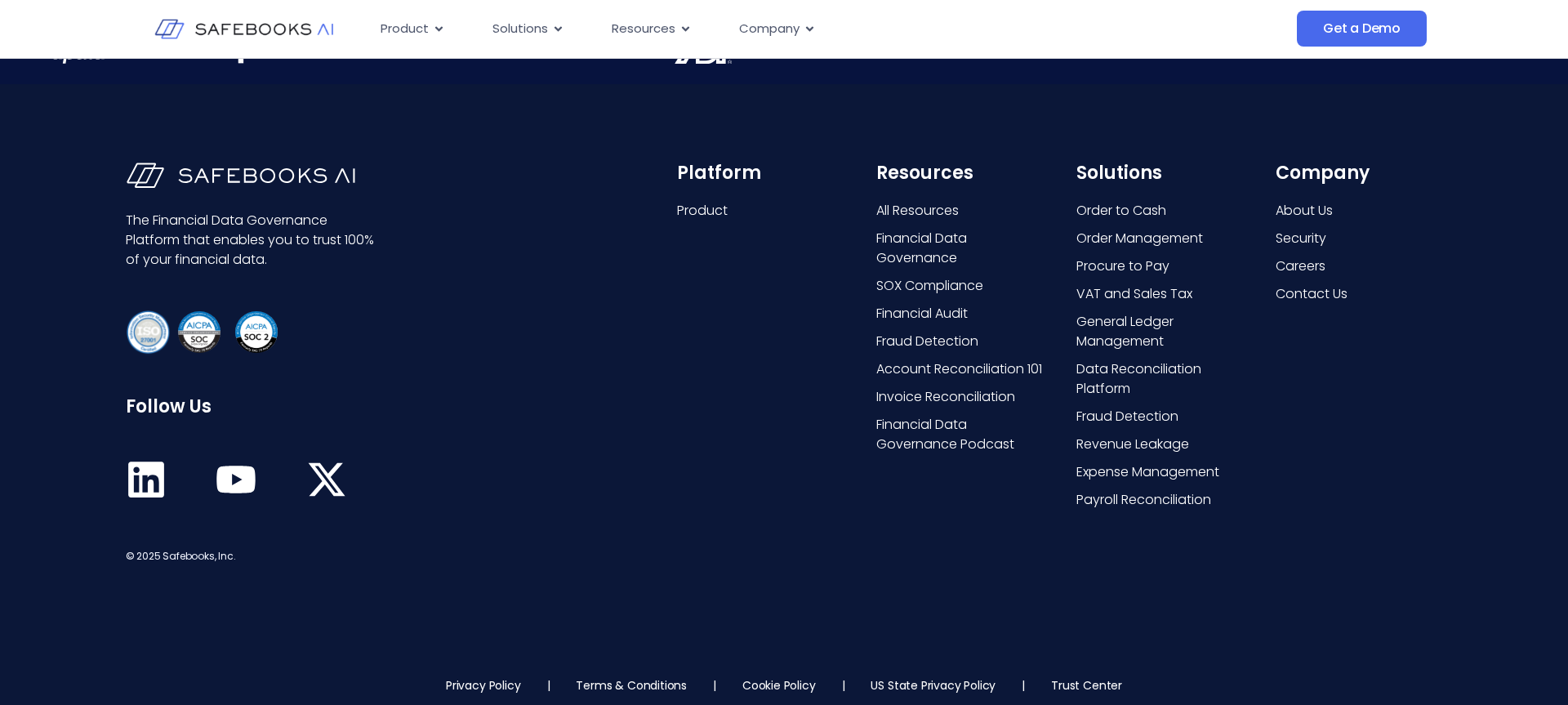
click at [775, 511] on div "Platform Product" at bounding box center [761, 364] width 167 height 403
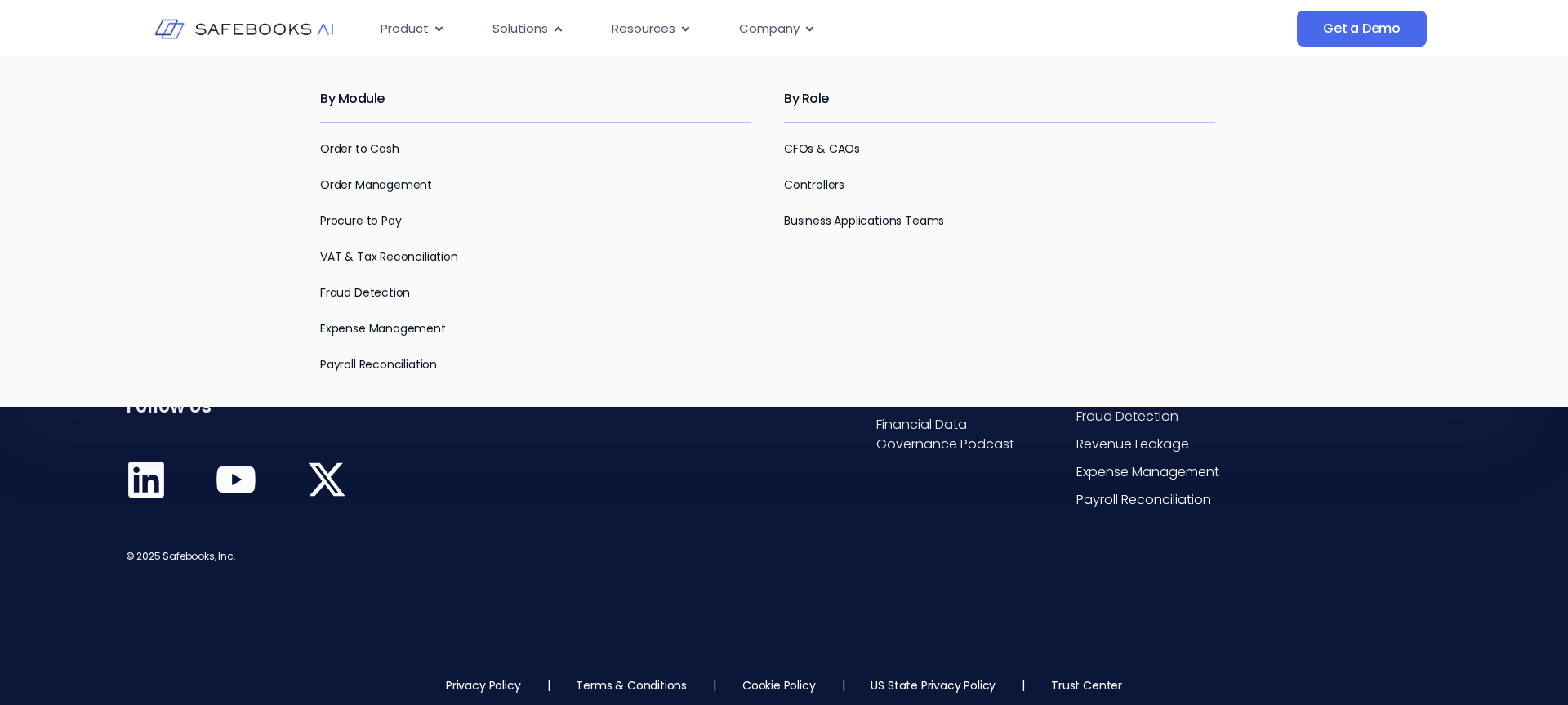
click at [741, 258] on p "VAT & Tax Reconciliation" at bounding box center [535, 257] width 431 height 20
click at [721, 264] on p "VAT & Tax Reconciliation" at bounding box center [535, 257] width 431 height 20
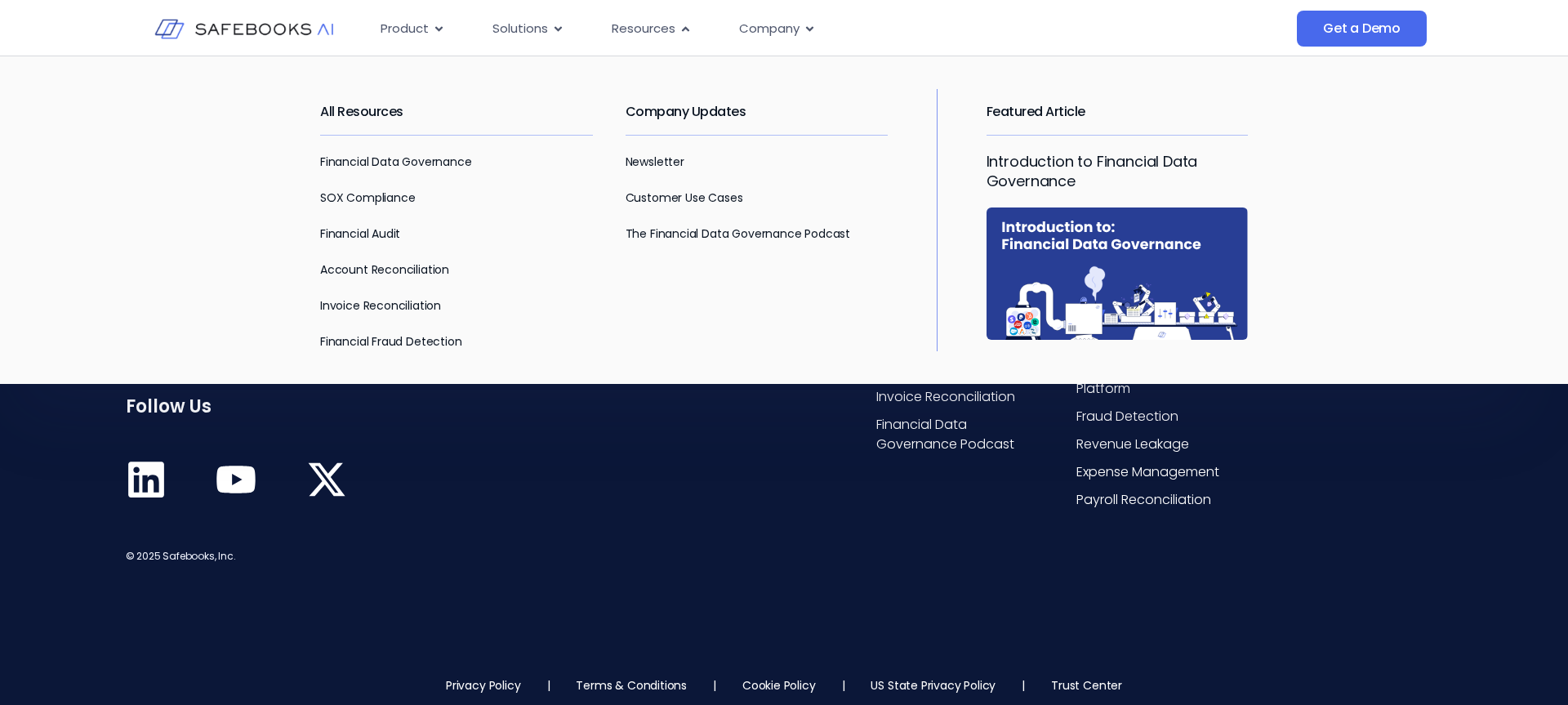
click at [672, 299] on div "Company Updates Newsletter Customer Use Cases The Financial Data Governance Pod…" at bounding box center [781, 220] width 311 height 262
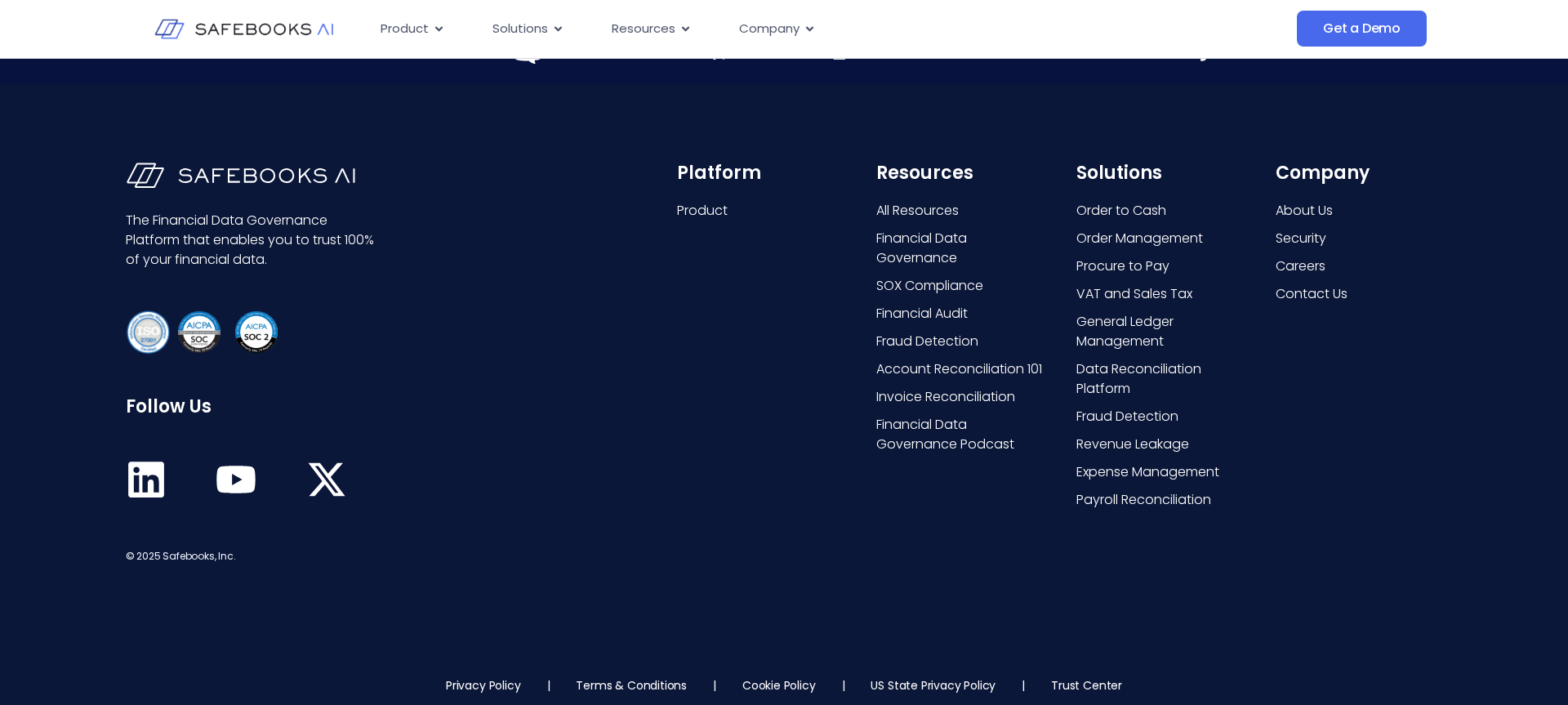
click at [727, 436] on div "Platform Product" at bounding box center [761, 364] width 167 height 403
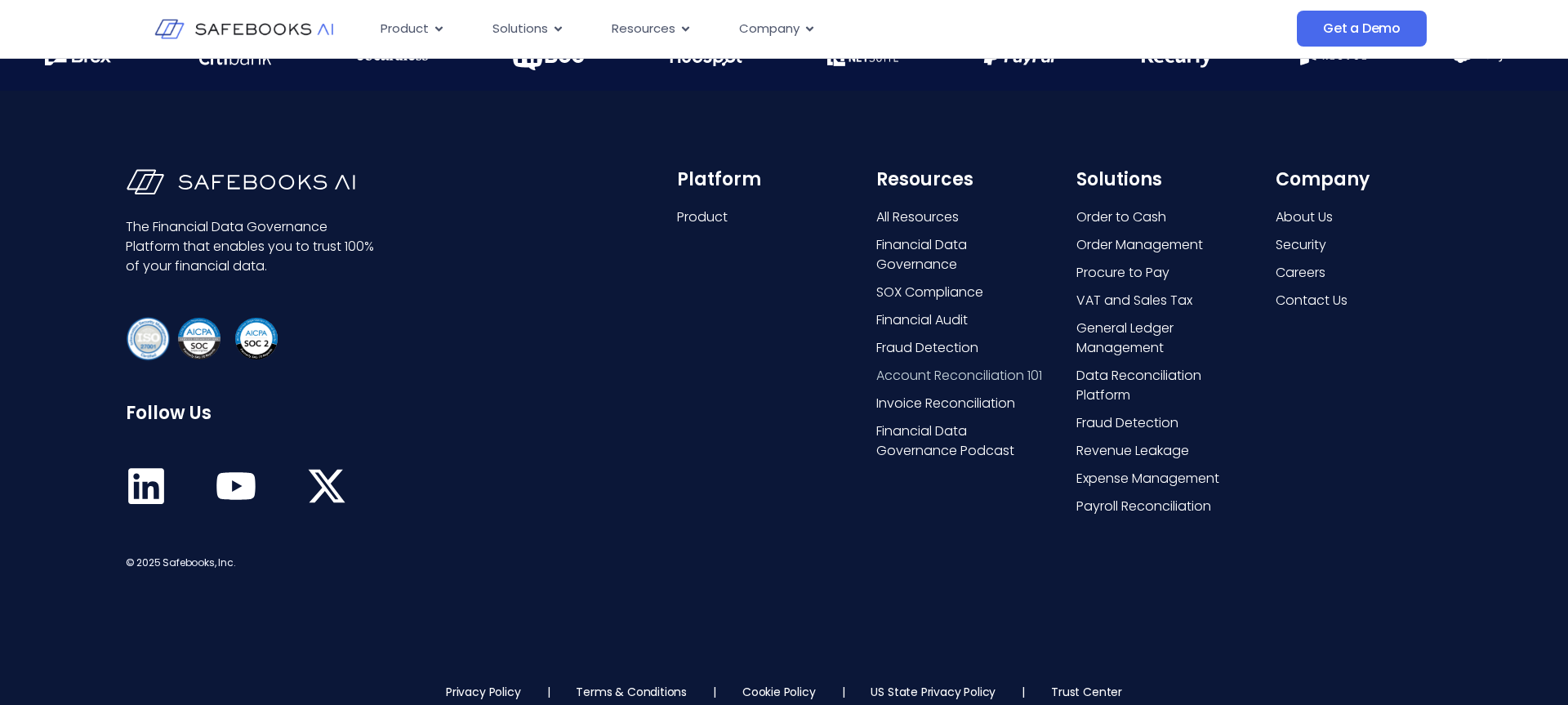
click at [918, 373] on span "Account Reconciliation 101" at bounding box center [959, 376] width 166 height 20
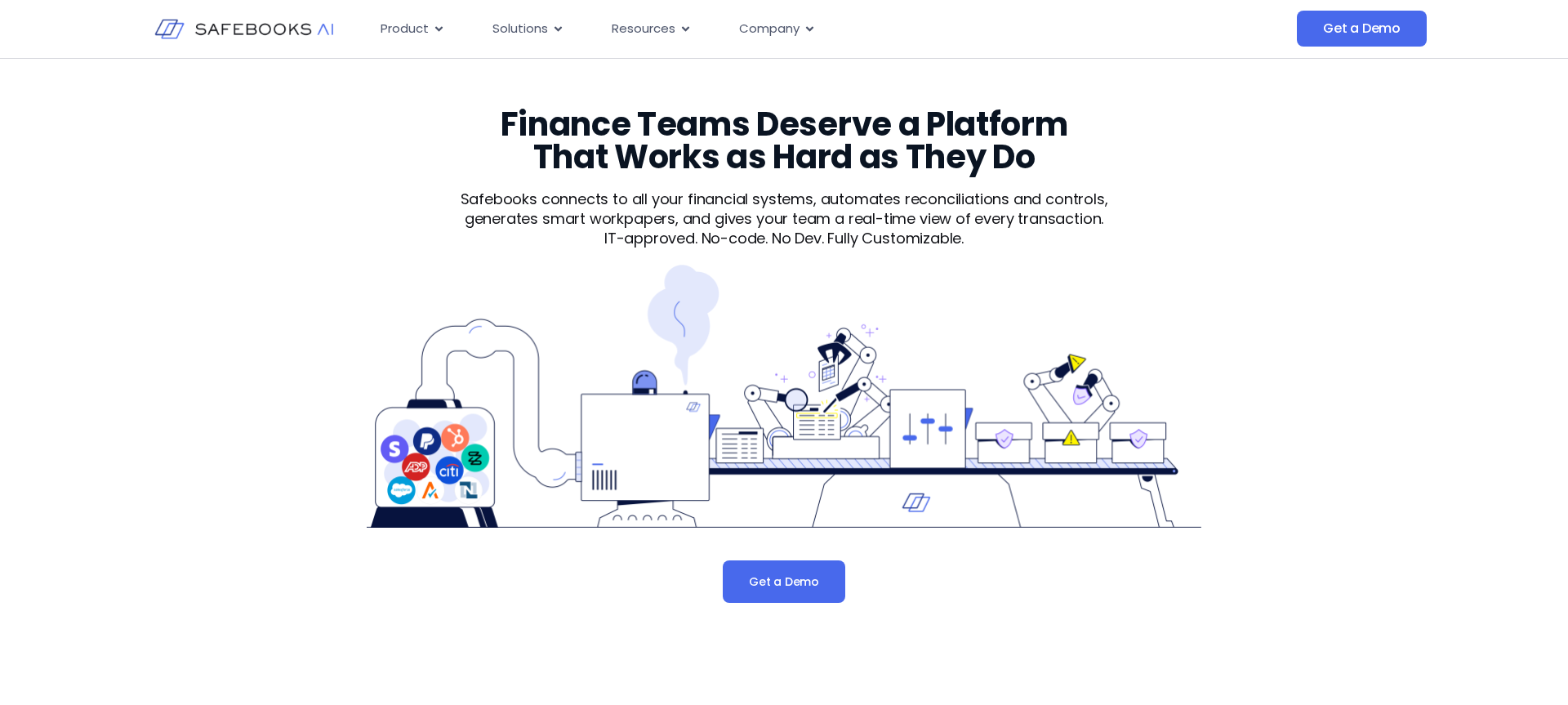
click at [642, 187] on div "Finance Teams Deserve a Platform That Works as Hard as They Do Safebooks connec…" at bounding box center [784, 355] width 928 height 495
click at [777, 215] on p "Safebooks connects to all your financial systems, automates reconciliations and…" at bounding box center [783, 209] width 705 height 39
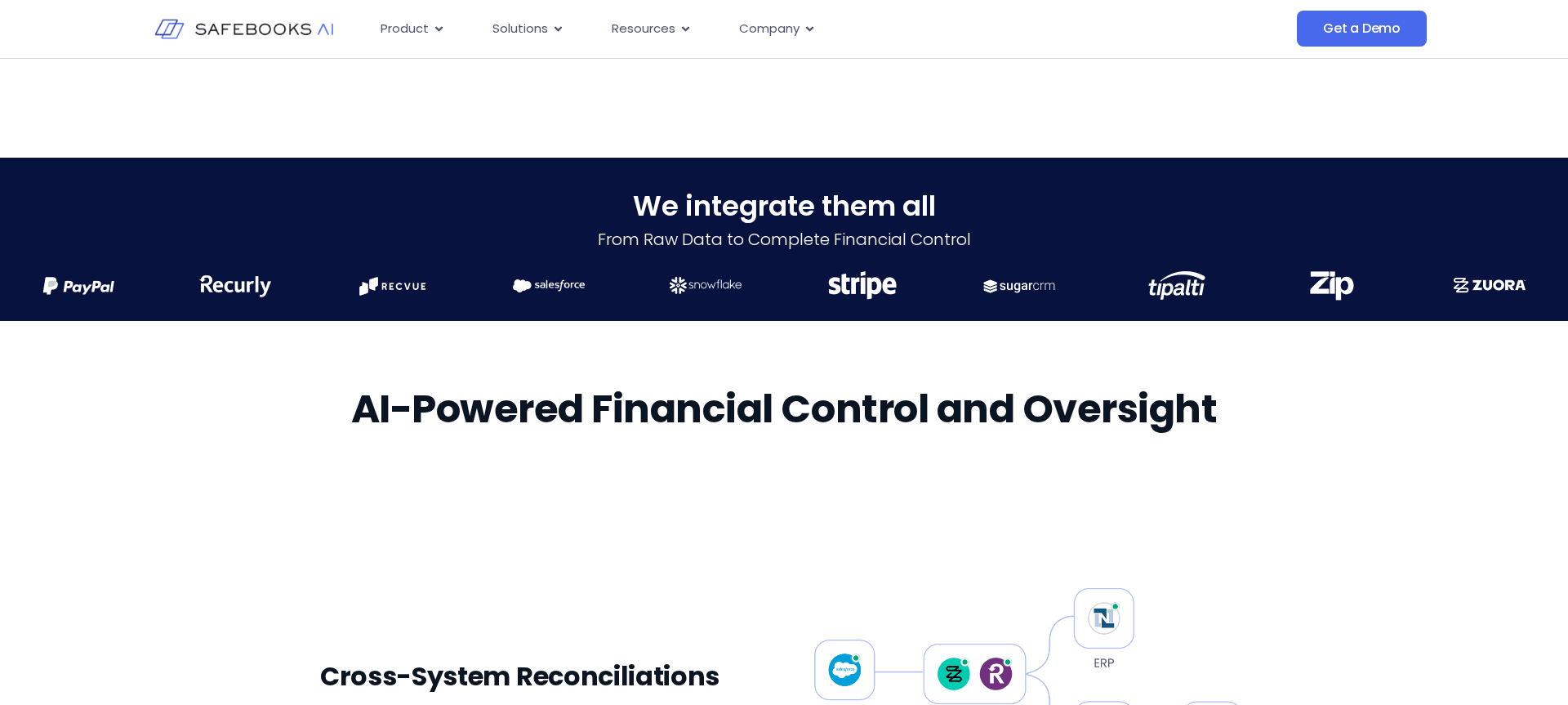
scroll to position [559, 0]
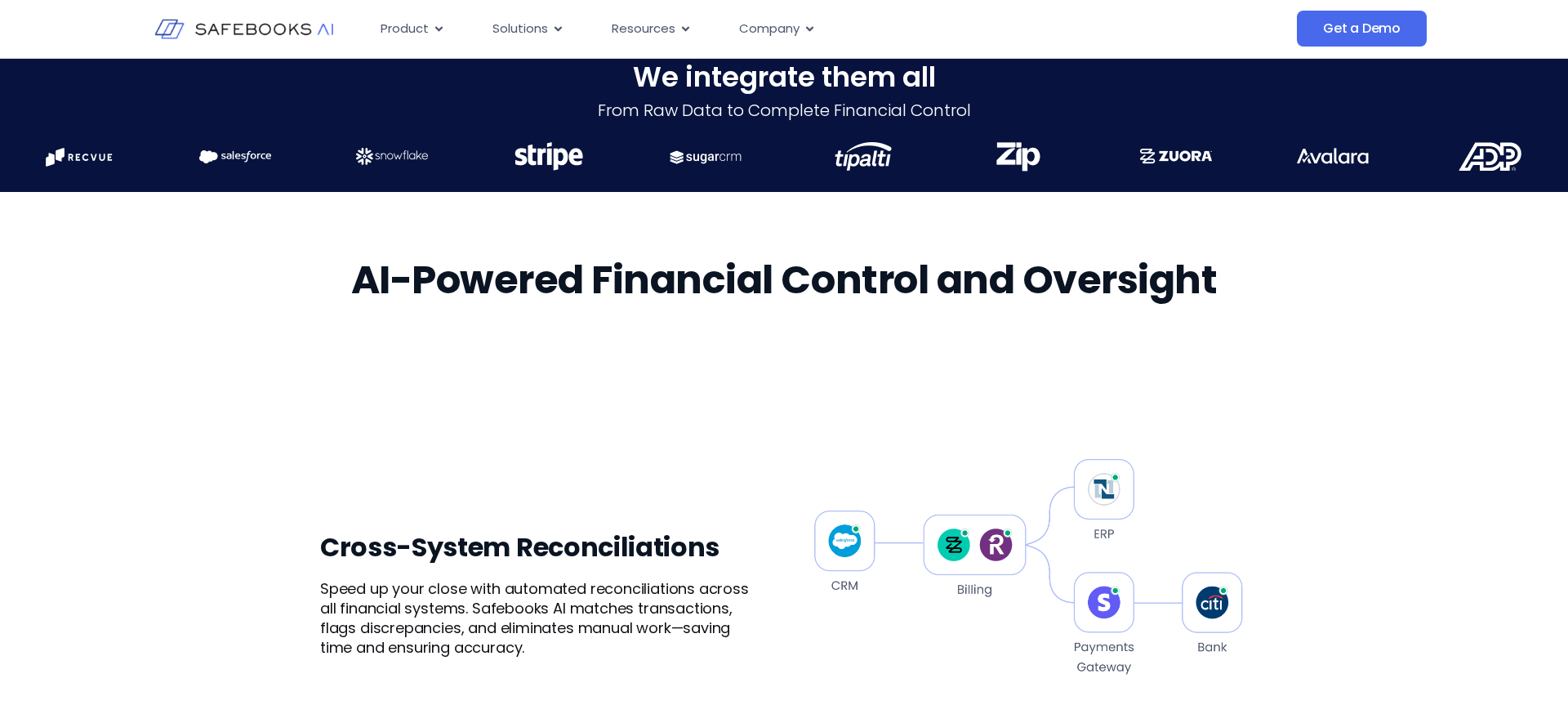
scroll to position [692, 0]
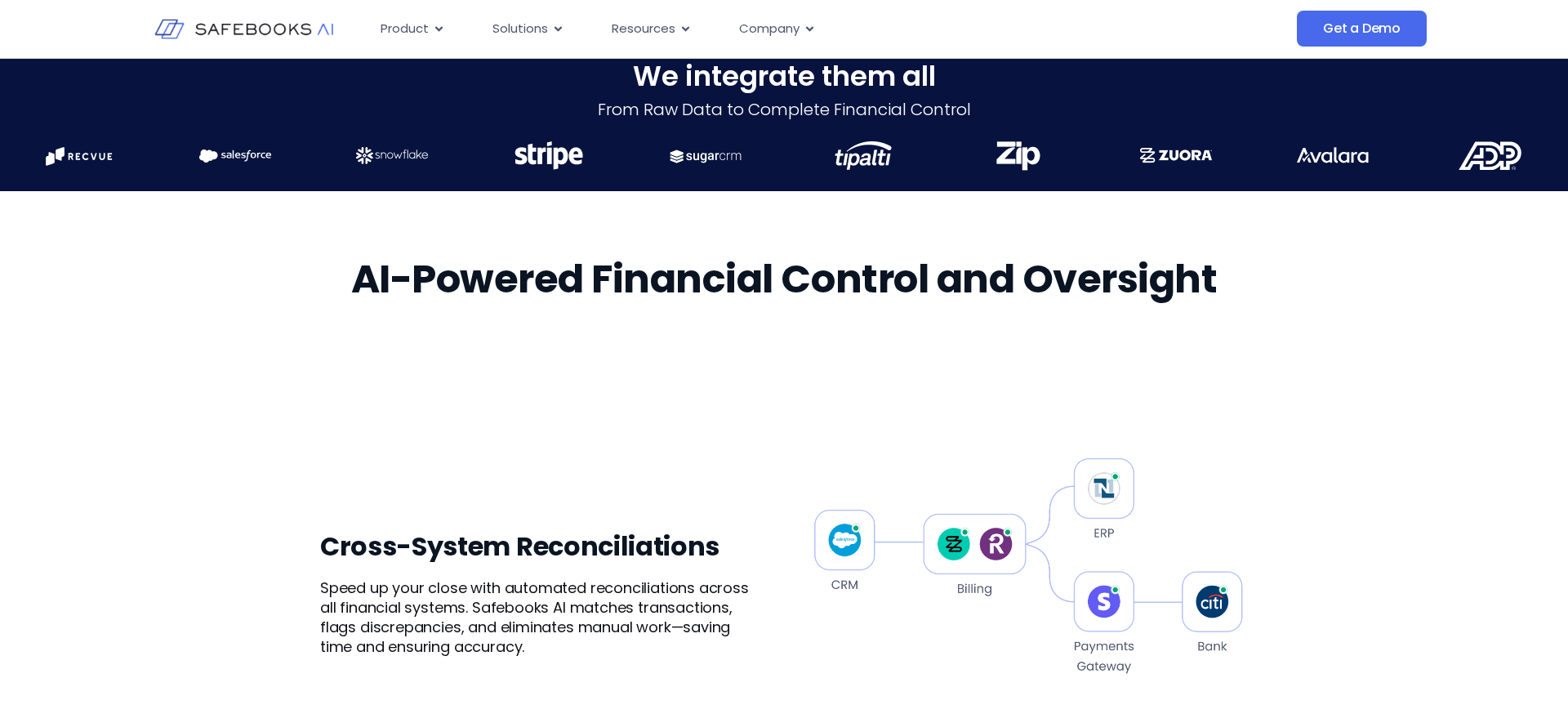
click at [771, 371] on div "Cross-System Reconciliations Speed up your close with automated reconciliations…" at bounding box center [784, 593] width 928 height 485
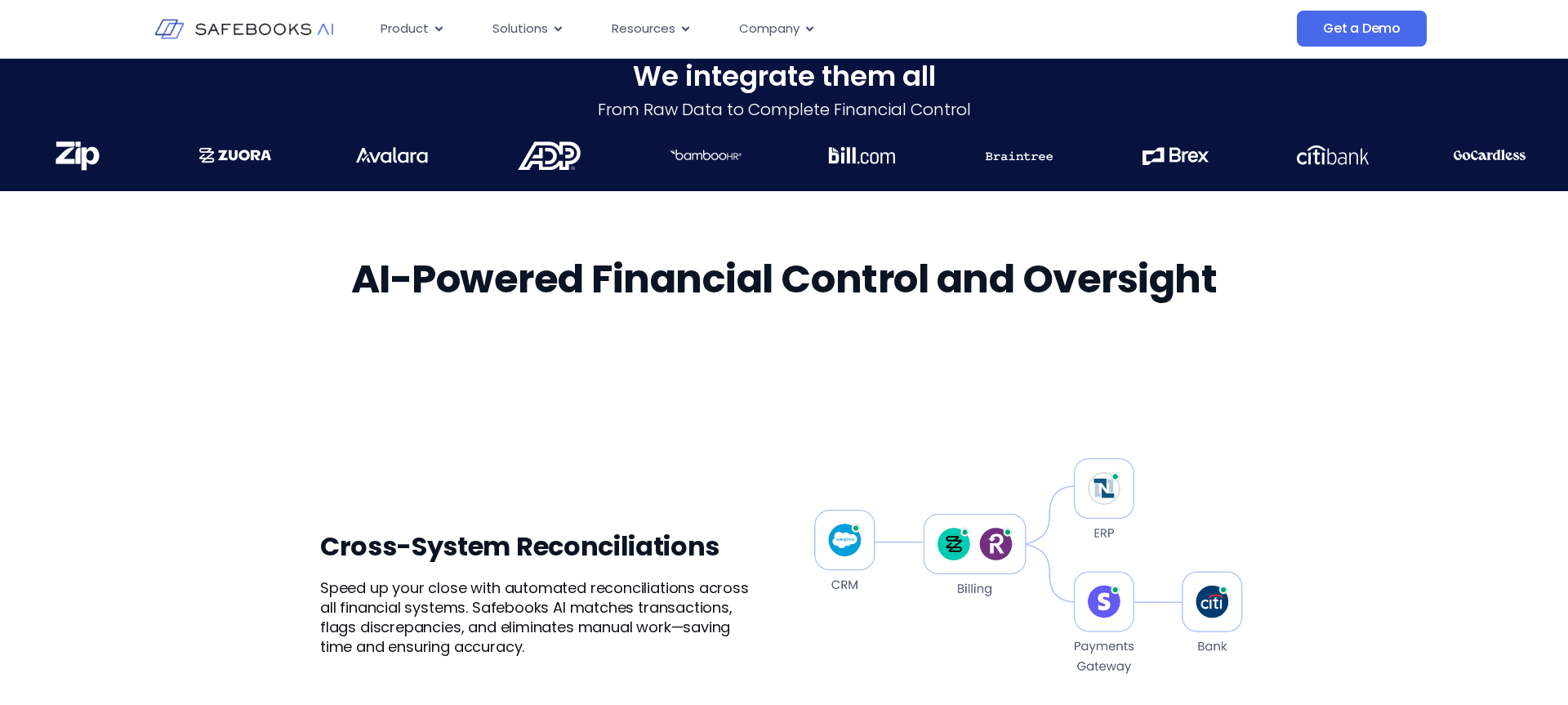
click at [739, 390] on div "Cross-System Reconciliations Speed up your close with automated reconciliations…" at bounding box center [784, 593] width 928 height 485
click at [765, 390] on div "Cross-System Reconciliations Speed up your close with automated reconciliations…" at bounding box center [784, 593] width 928 height 485
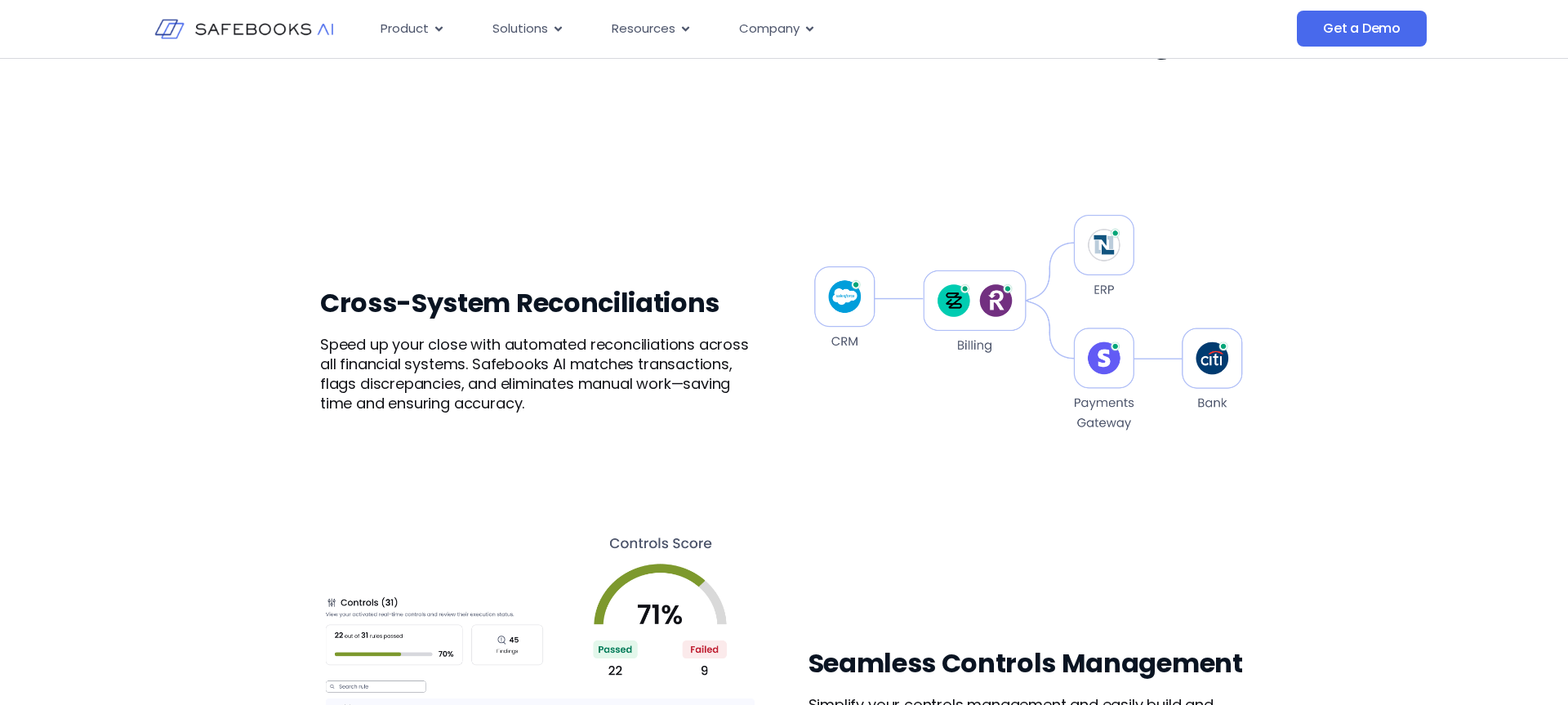
scroll to position [939, 0]
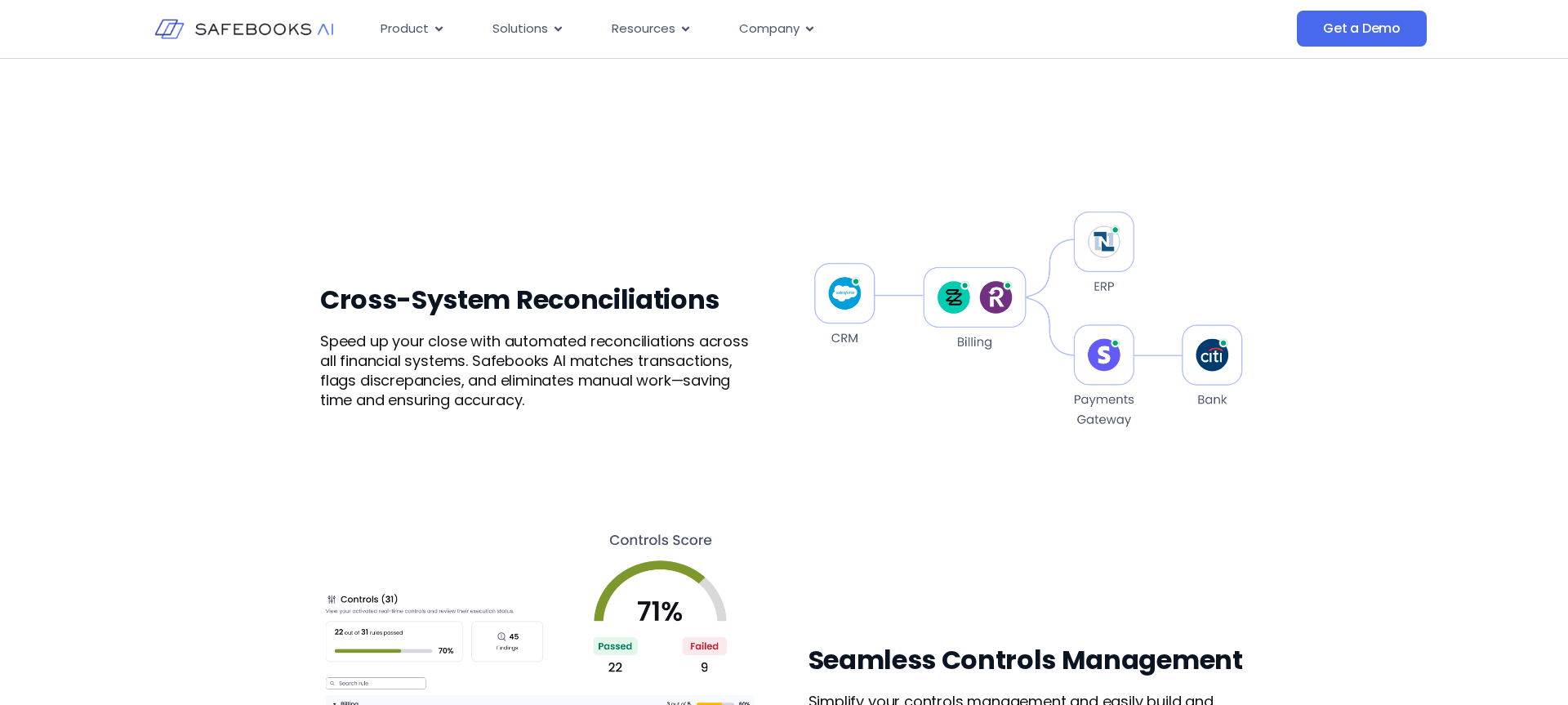
click at [767, 385] on div "Cross-System Reconciliations Speed up your close with automated reconciliations…" at bounding box center [784, 346] width 928 height 485
click at [770, 398] on div "Cross-System Reconciliations Speed up your close with automated reconciliations…" at bounding box center [784, 346] width 928 height 485
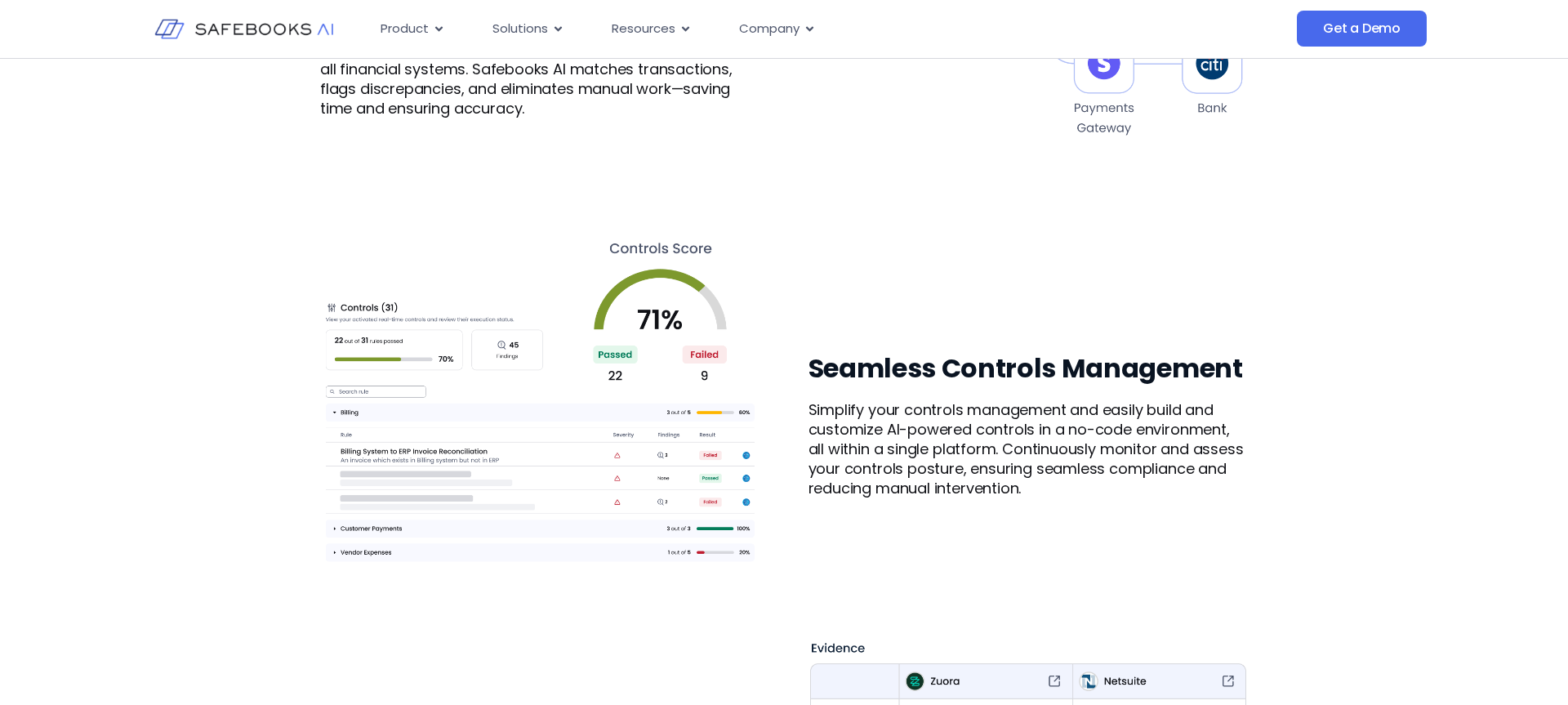
click at [770, 398] on div "Seamless Controls Management Simplify your controls management and easily build…" at bounding box center [784, 425] width 928 height 485
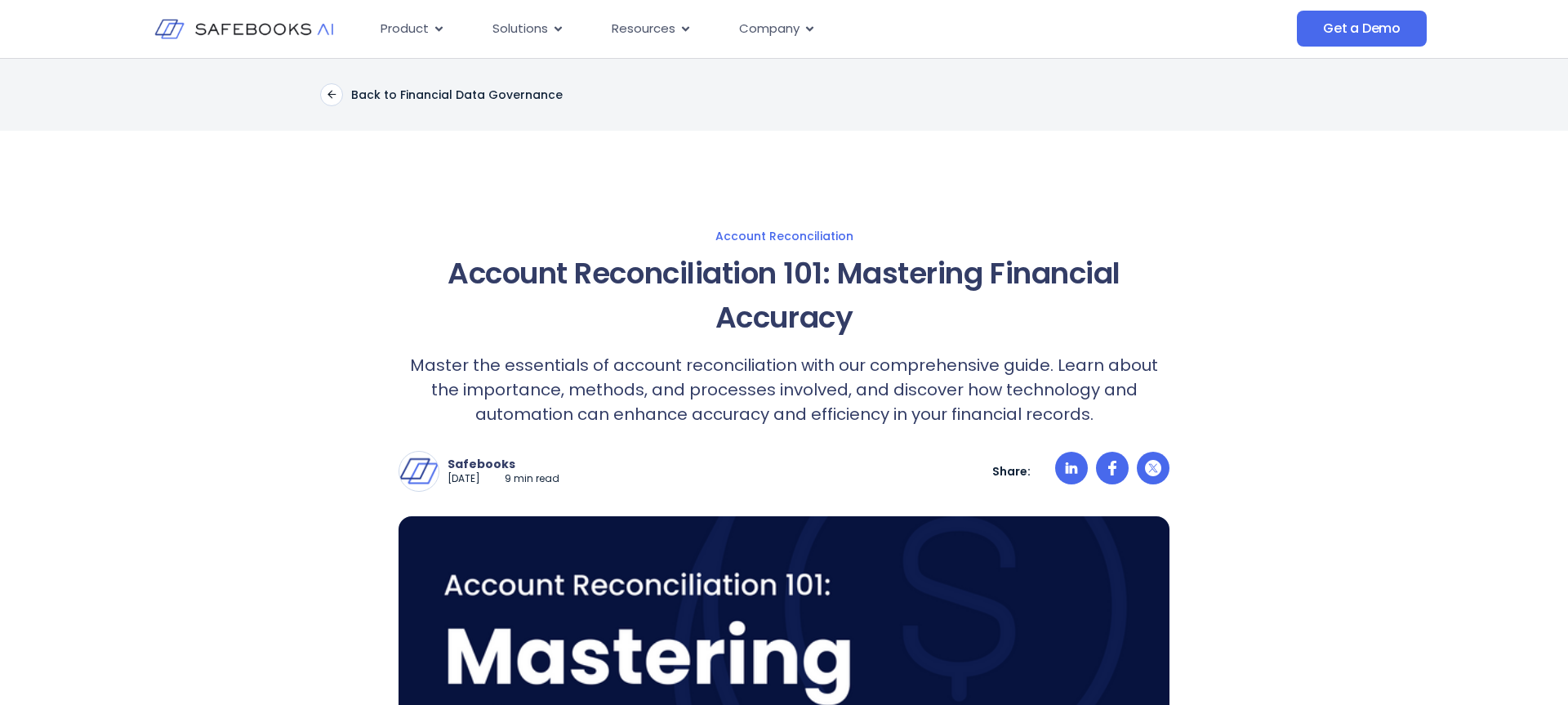
click at [807, 390] on p "Master the essentials of account reconciliation with our comprehensive guide. L…" at bounding box center [784, 390] width 771 height 73
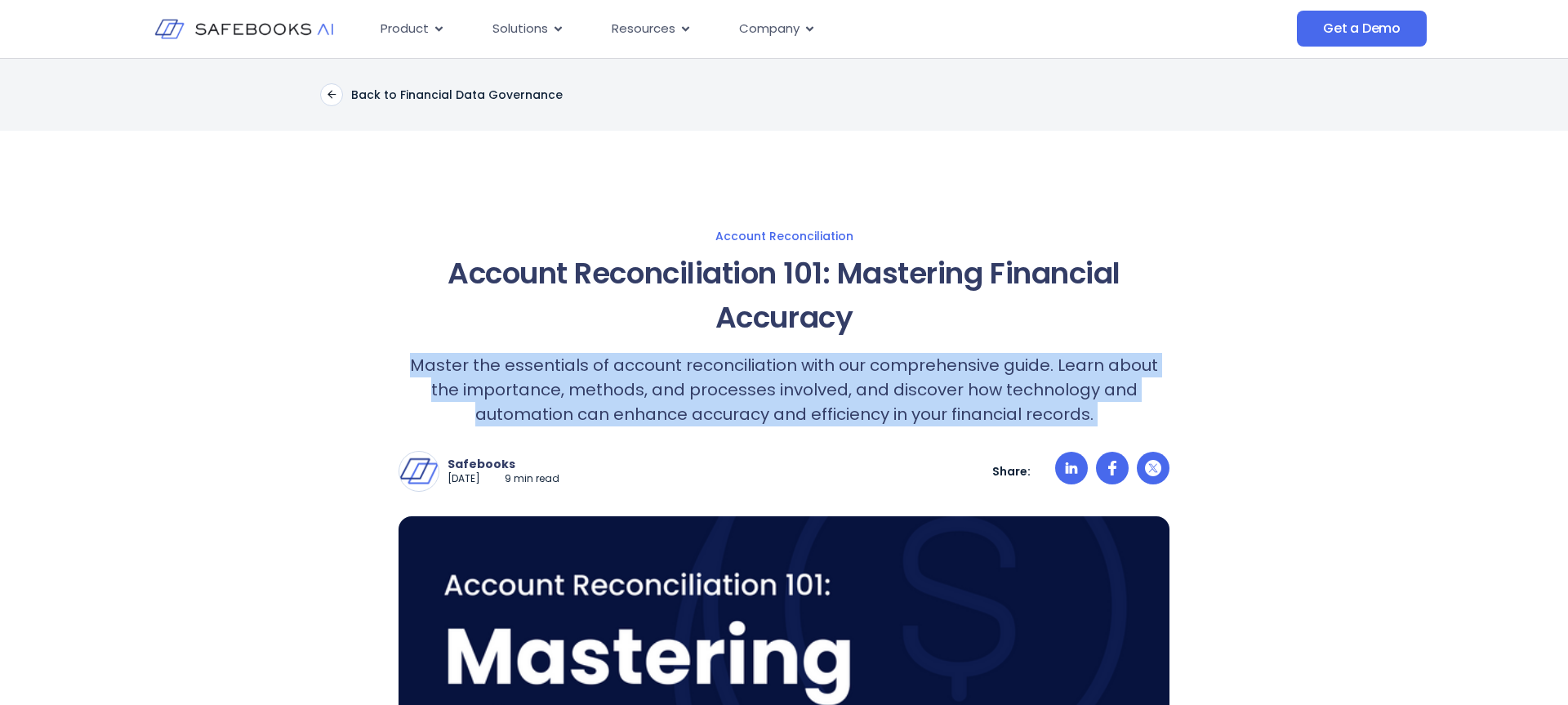
click at [807, 390] on p "Master the essentials of account reconciliation with our comprehensive guide. L…" at bounding box center [784, 390] width 771 height 73
click at [793, 374] on p "Master the essentials of account reconciliation with our comprehensive guide. L…" at bounding box center [784, 390] width 771 height 73
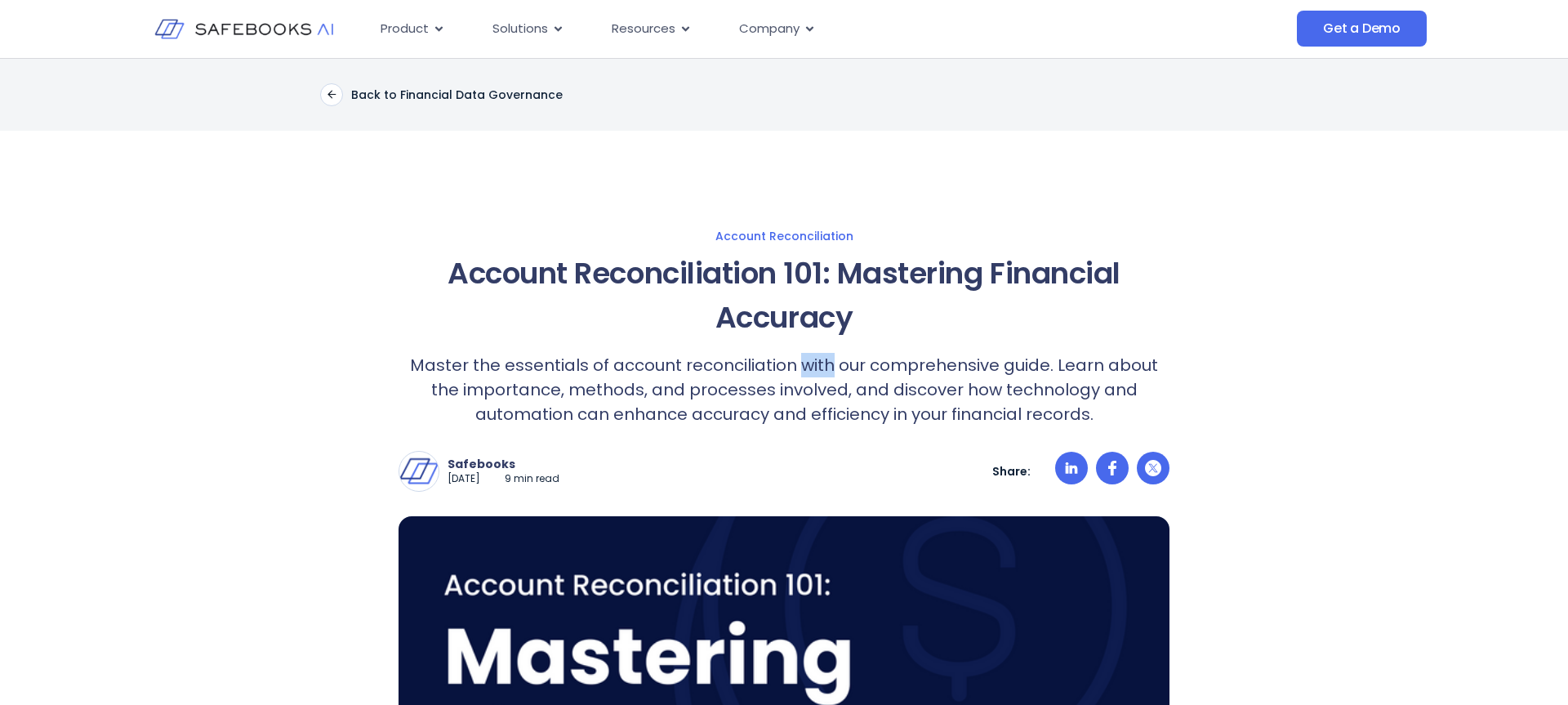
click at [793, 374] on p "Master the essentials of account reconciliation with our comprehensive guide. L…" at bounding box center [784, 390] width 771 height 73
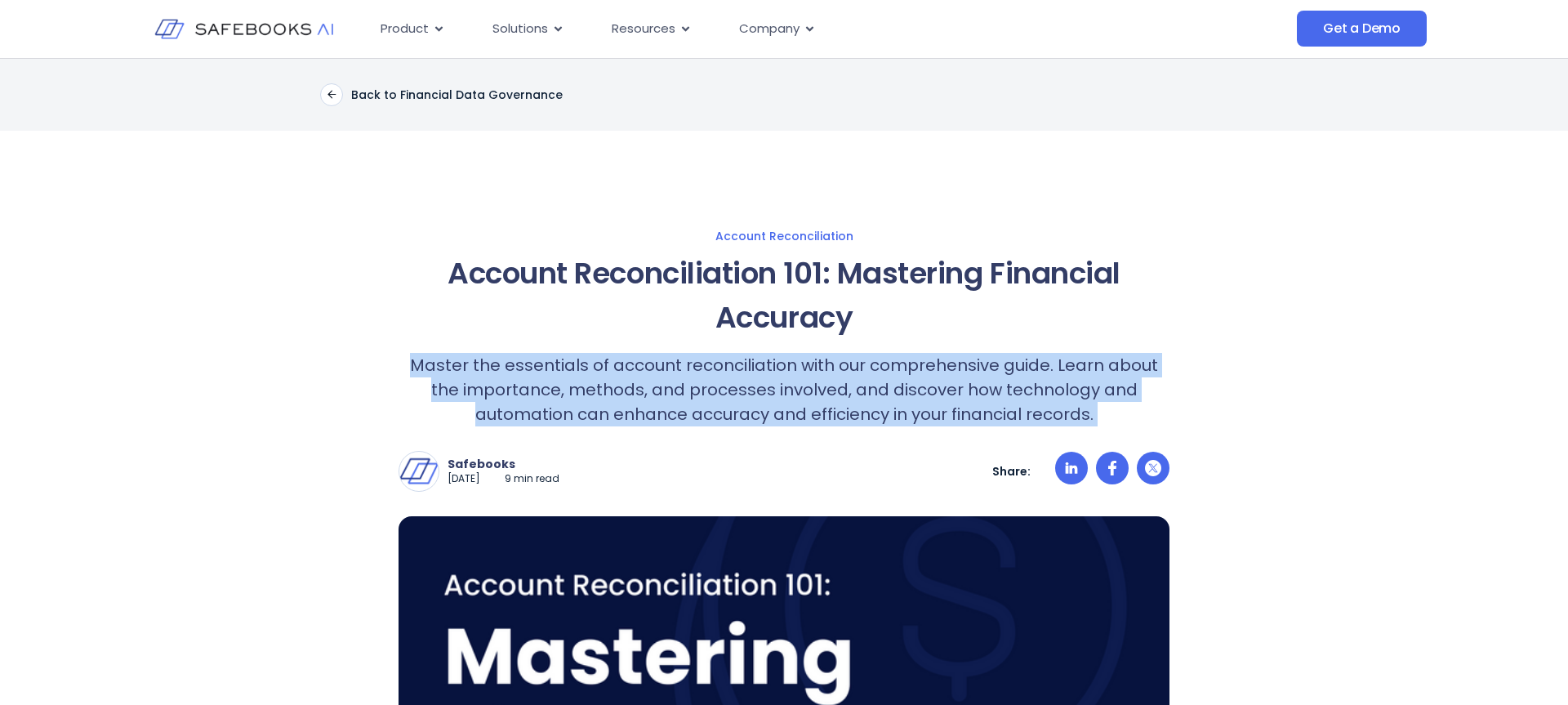
click at [793, 374] on p "Master the essentials of account reconciliation with our comprehensive guide. L…" at bounding box center [784, 390] width 771 height 73
click at [793, 413] on p "Master the essentials of account reconciliation with our comprehensive guide. L…" at bounding box center [784, 390] width 771 height 73
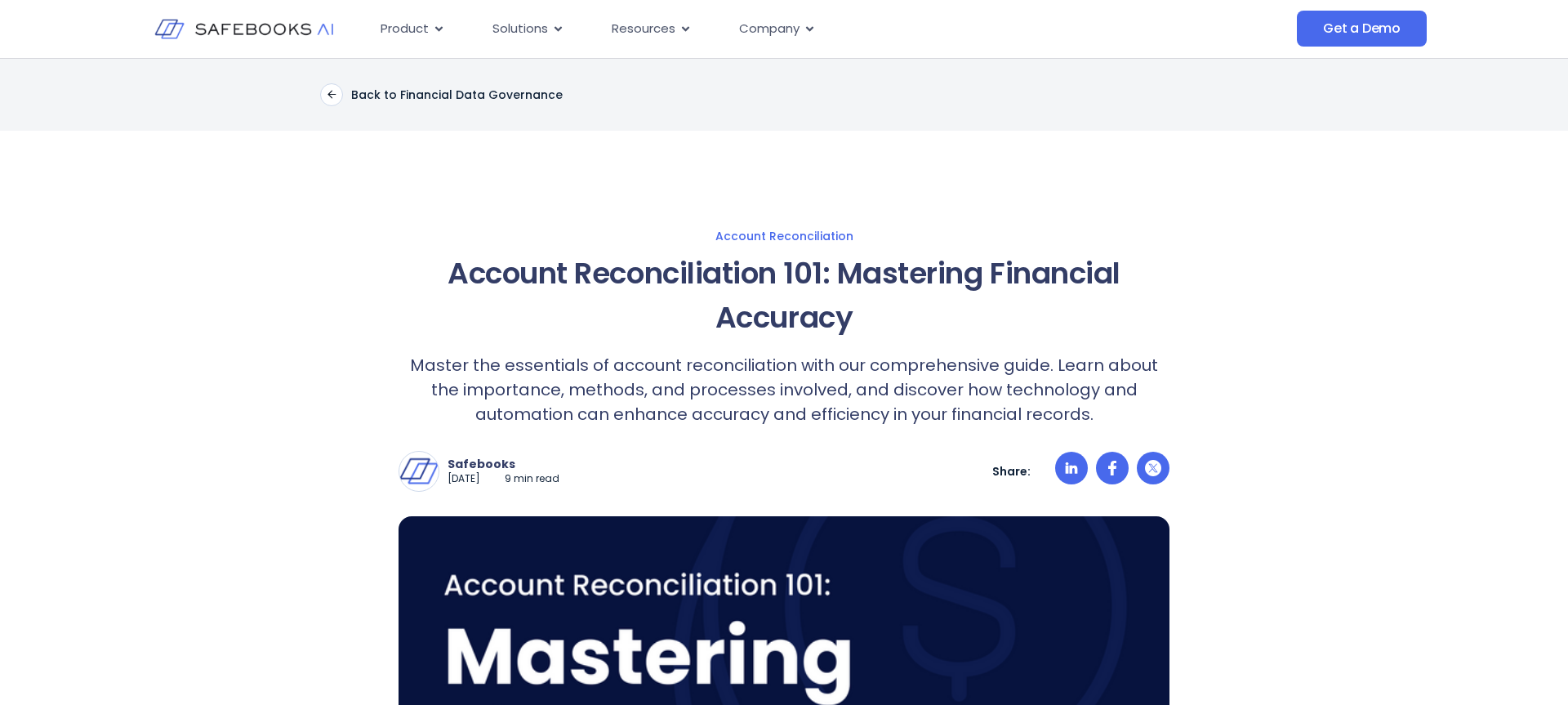
click at [785, 394] on p "Master the essentials of account reconciliation with our comprehensive guide. L…" at bounding box center [784, 390] width 771 height 73
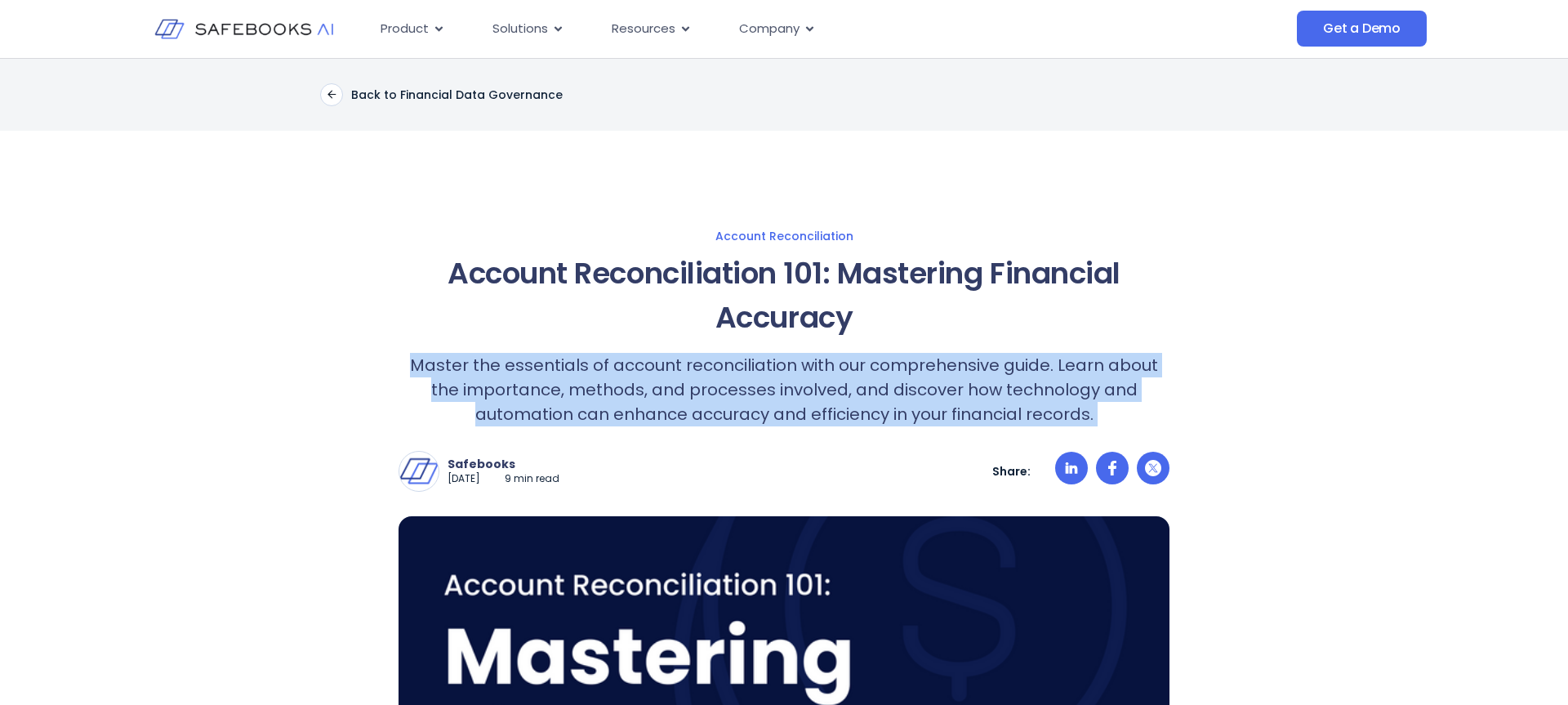
click at [785, 394] on p "Master the essentials of account reconciliation with our comprehensive guide. L…" at bounding box center [784, 390] width 771 height 73
click at [798, 394] on p "Master the essentials of account reconciliation with our comprehensive guide. L…" at bounding box center [784, 390] width 771 height 73
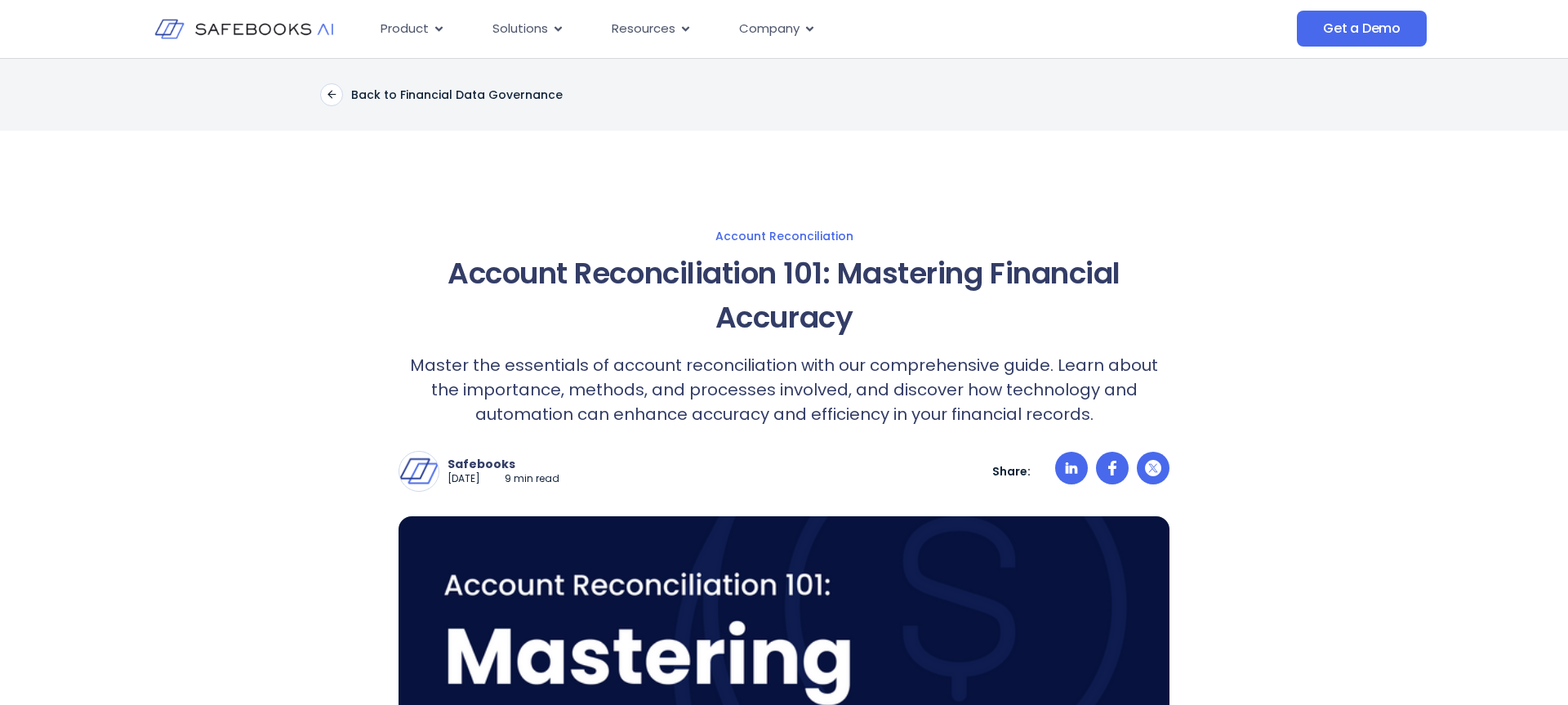
click at [710, 365] on p "Master the essentials of account reconciliation with our comprehensive guide. L…" at bounding box center [784, 390] width 771 height 73
click at [1066, 461] on circle at bounding box center [1071, 468] width 33 height 33
click at [768, 349] on div "Account Reconciliation 101: Mastering Financial Accuracy Master the essentials …" at bounding box center [784, 340] width 771 height 175
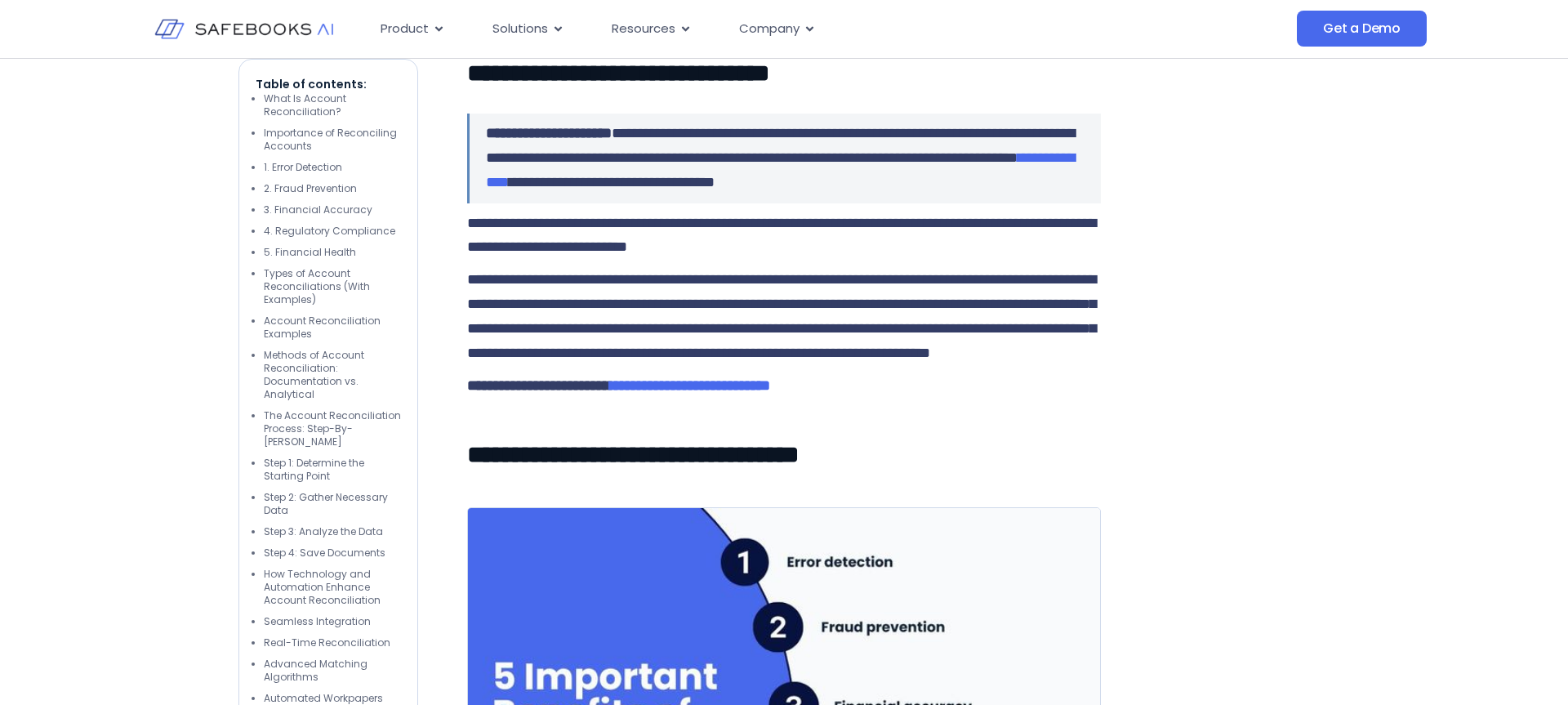
scroll to position [3165, 0]
